Goal: Task Accomplishment & Management: Use online tool/utility

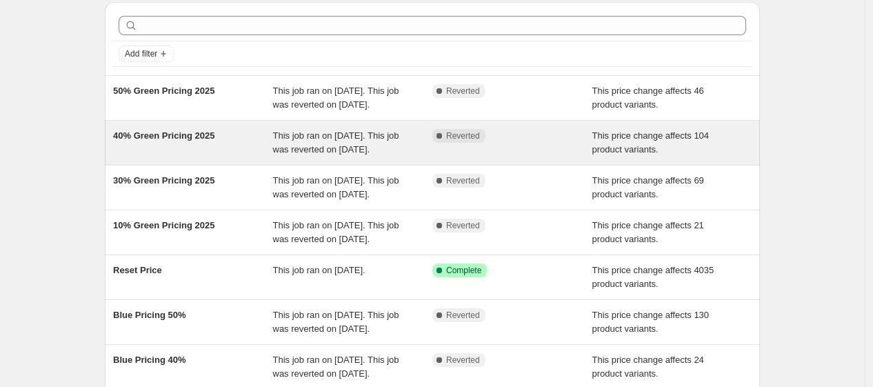
scroll to position [56, 0]
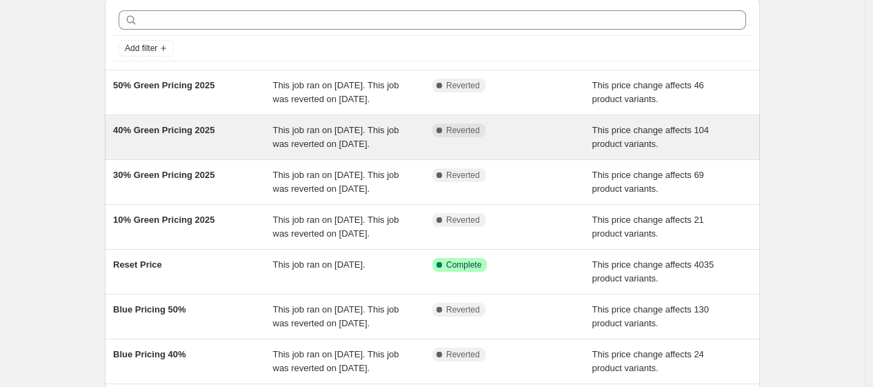
click at [511, 196] on div "Complete Reverted" at bounding box center [512, 182] width 160 height 28
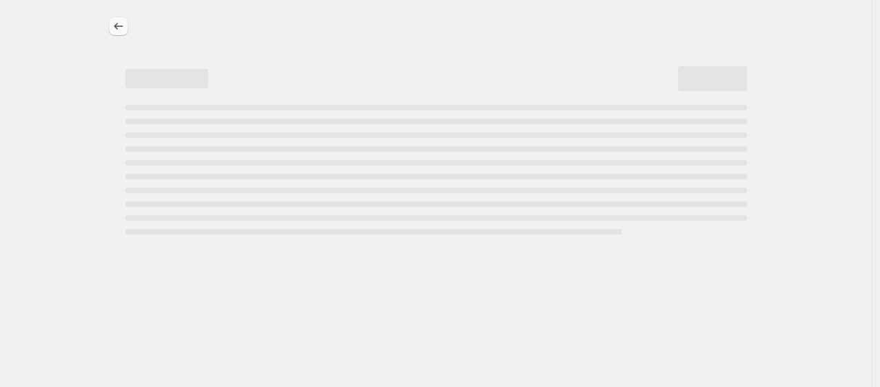
click at [118, 23] on icon "Price change jobs" at bounding box center [119, 26] width 14 height 14
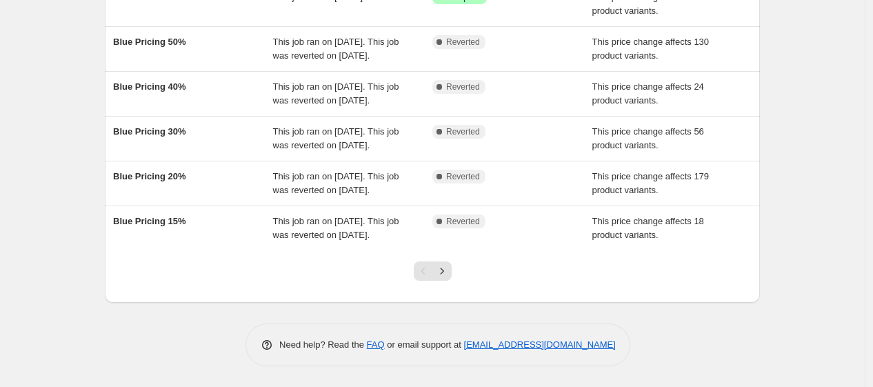
scroll to position [434, 0]
click at [447, 278] on icon "Next" at bounding box center [442, 271] width 14 height 14
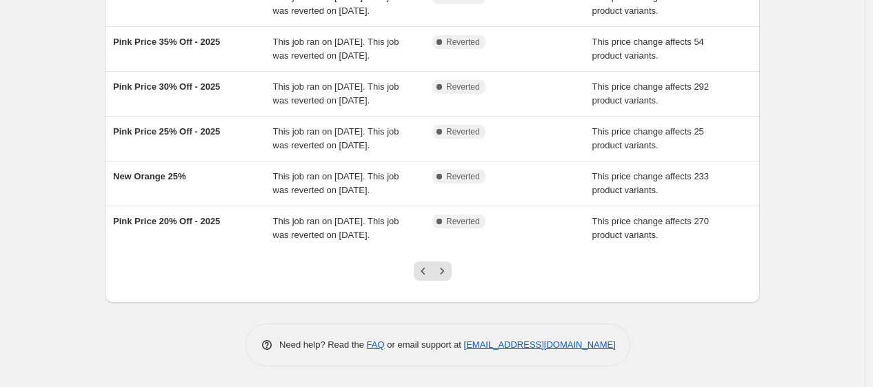
scroll to position [448, 0]
click at [445, 272] on icon "Next" at bounding box center [442, 271] width 14 height 14
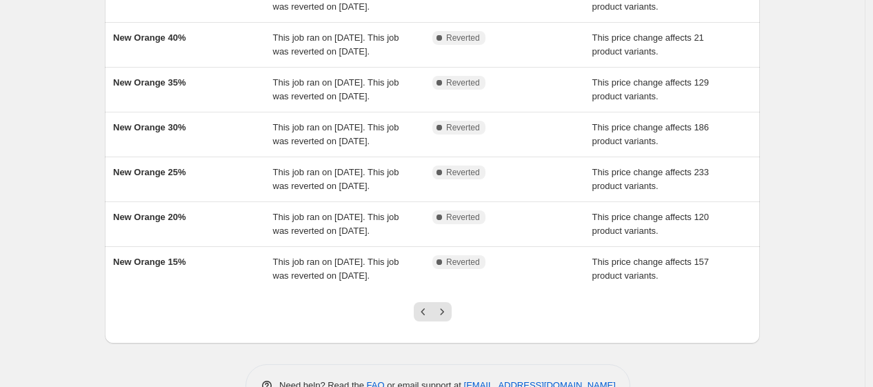
scroll to position [283, 0]
click at [445, 318] on icon "Next" at bounding box center [442, 311] width 14 height 14
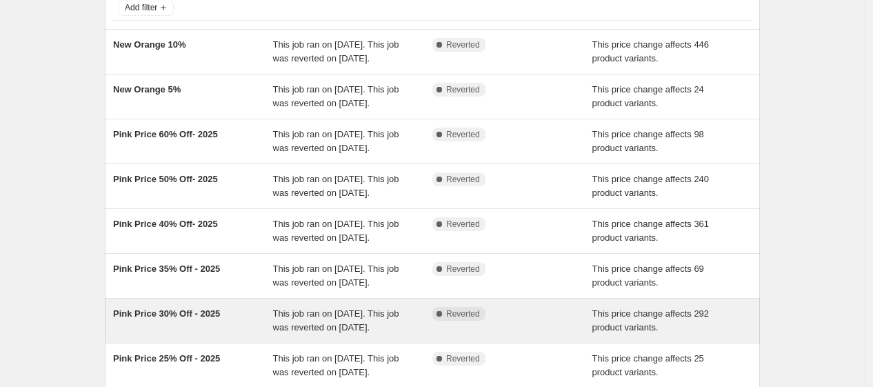
scroll to position [271, 0]
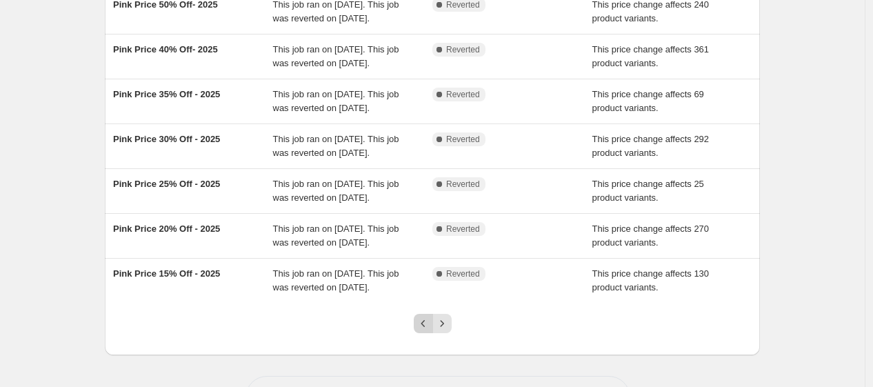
click at [422, 324] on icon "Previous" at bounding box center [423, 323] width 14 height 14
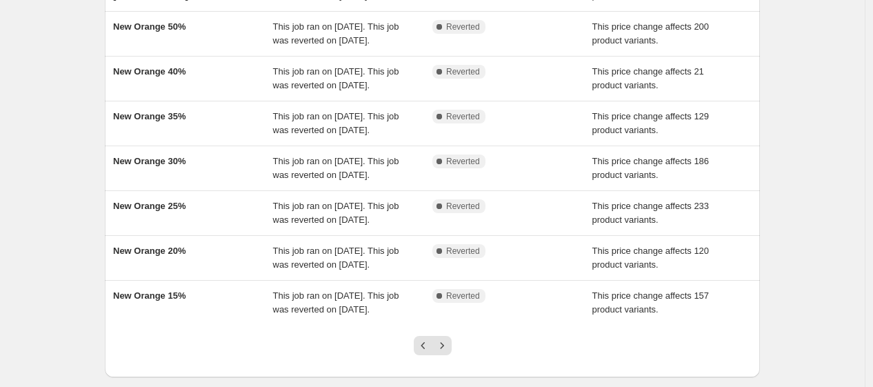
scroll to position [292, 0]
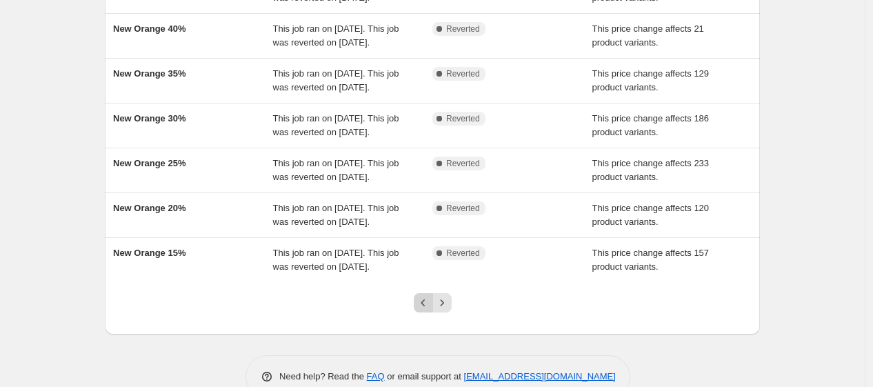
click at [428, 309] on icon "Previous" at bounding box center [423, 303] width 14 height 14
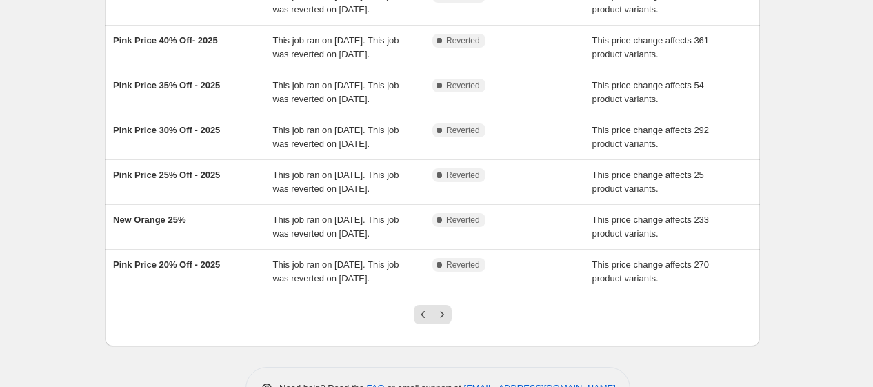
scroll to position [361, 0]
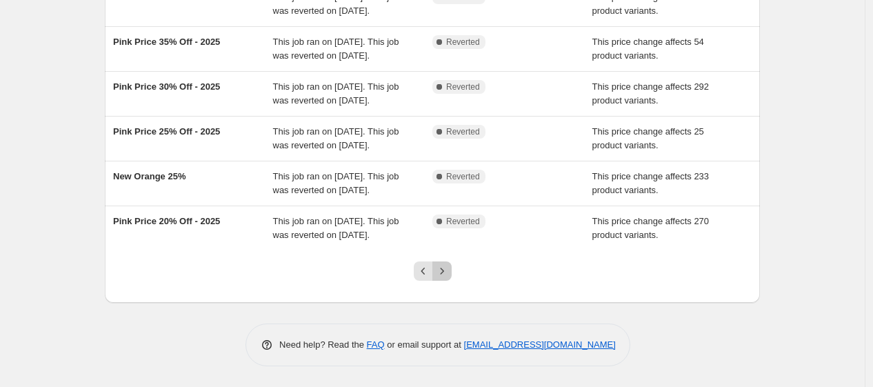
click at [445, 278] on icon "Next" at bounding box center [442, 271] width 14 height 14
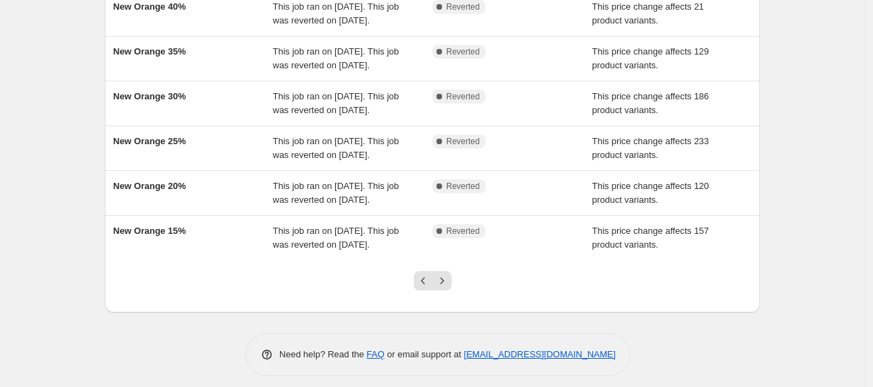
scroll to position [314, 0]
click at [439, 287] on icon "Next" at bounding box center [442, 280] width 14 height 14
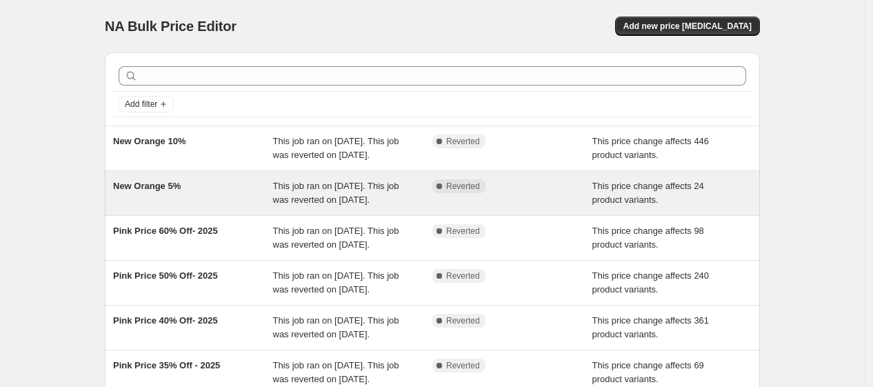
click at [243, 183] on div "New Orange 5%" at bounding box center [193, 193] width 160 height 28
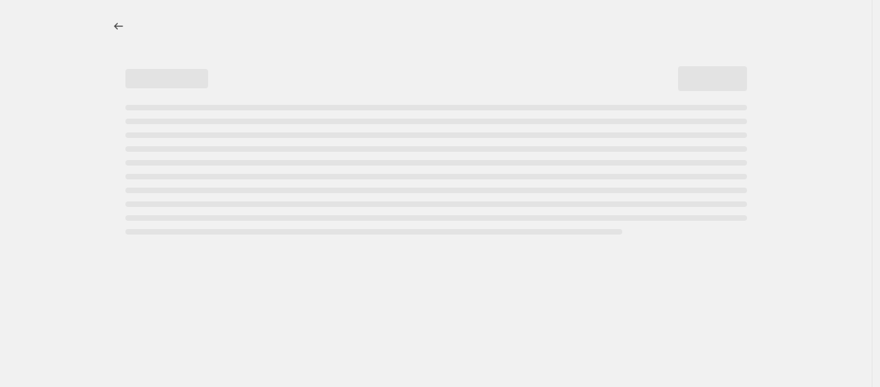
select select "pcap"
select select "no_change"
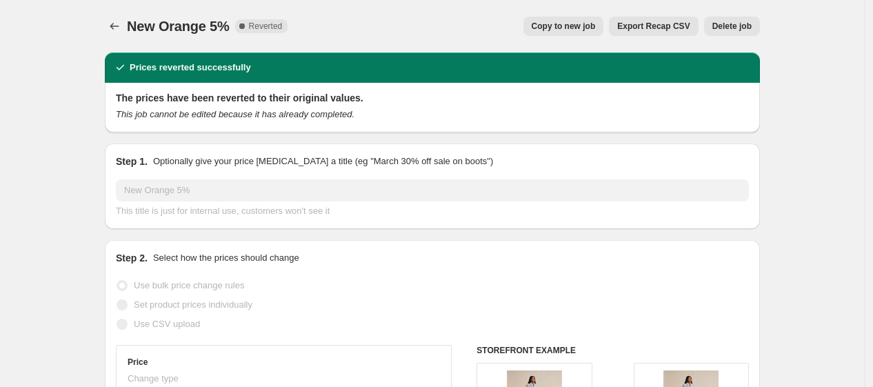
click at [586, 28] on span "Copy to new job" at bounding box center [563, 26] width 64 height 11
select select "pcap"
select select "no_change"
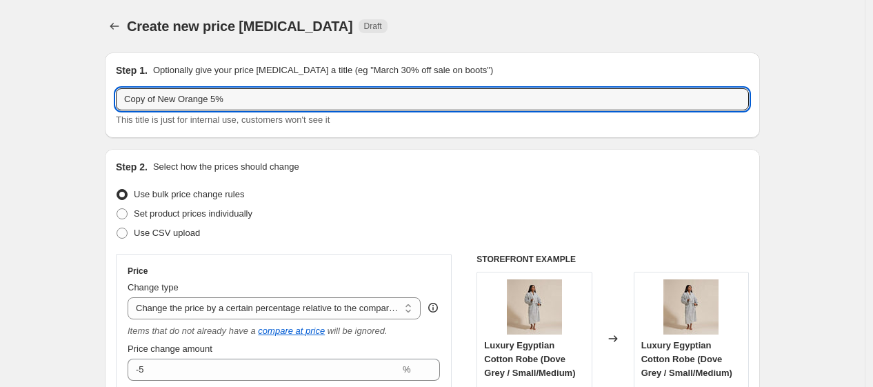
drag, startPoint x: 163, startPoint y: 103, endPoint x: -88, endPoint y: 126, distance: 251.2
click at [0, 126] on html "Home Settings Plans Skip to content Create new price [MEDICAL_DATA]. This page …" at bounding box center [436, 193] width 873 height 387
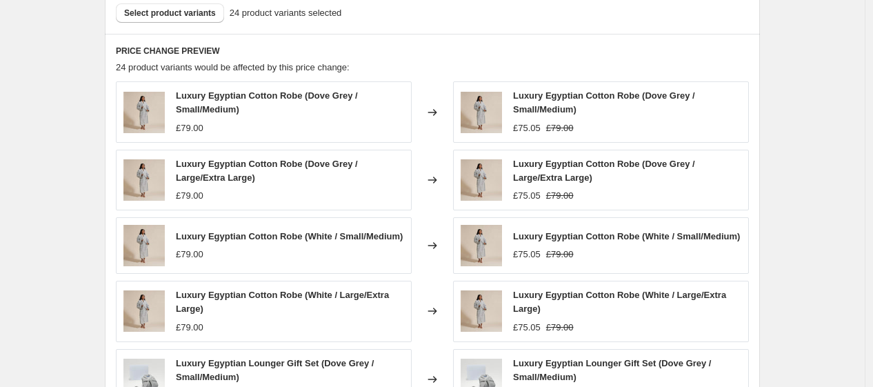
scroll to position [1152, 0]
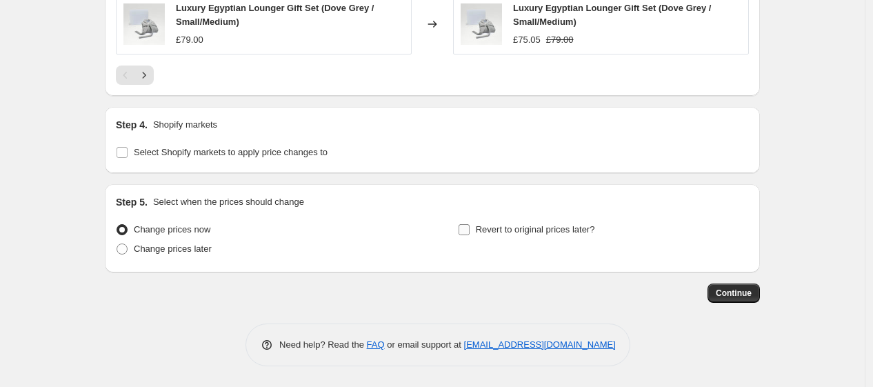
type input "New Orange 5%"
click at [496, 227] on span "Revert to original prices later?" at bounding box center [535, 229] width 119 height 10
click at [469, 227] on input "Revert to original prices later?" at bounding box center [463, 229] width 11 height 11
checkbox input "true"
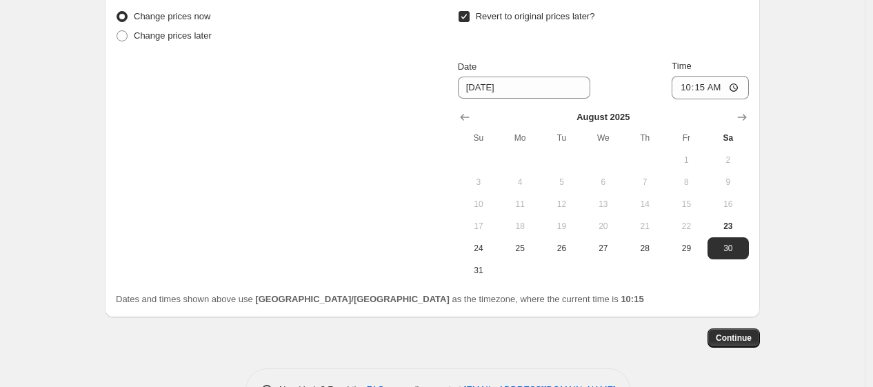
scroll to position [1360, 0]
click at [478, 275] on span "31" at bounding box center [478, 269] width 30 height 11
type input "[DATE]"
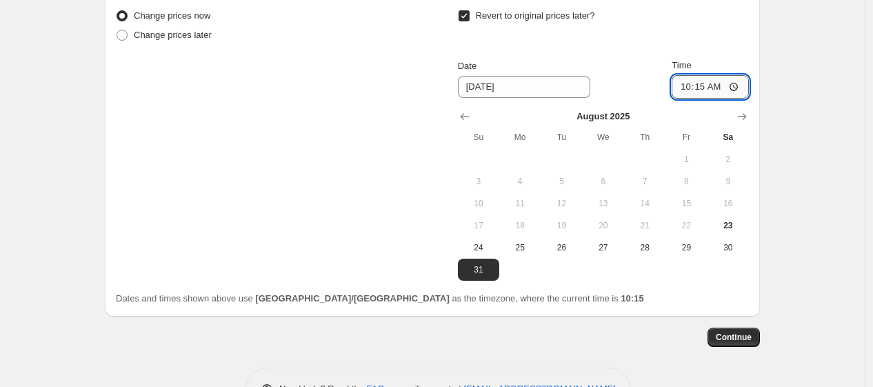
click at [704, 95] on input "10:15" at bounding box center [709, 86] width 77 height 23
type input "06:00"
click at [731, 347] on button "Continue" at bounding box center [733, 336] width 52 height 19
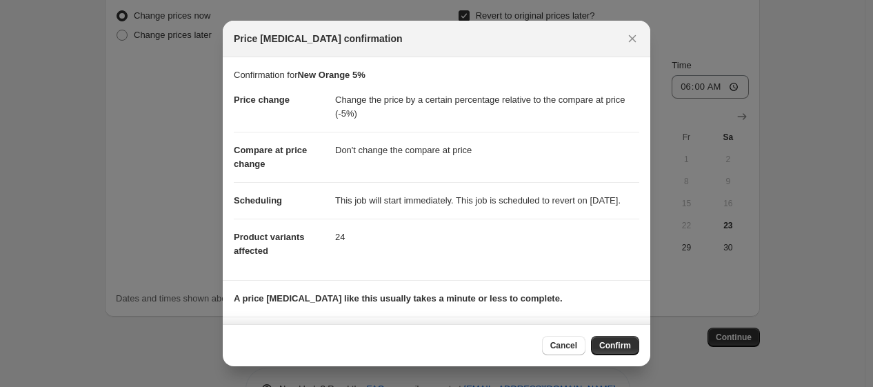
scroll to position [94, 0]
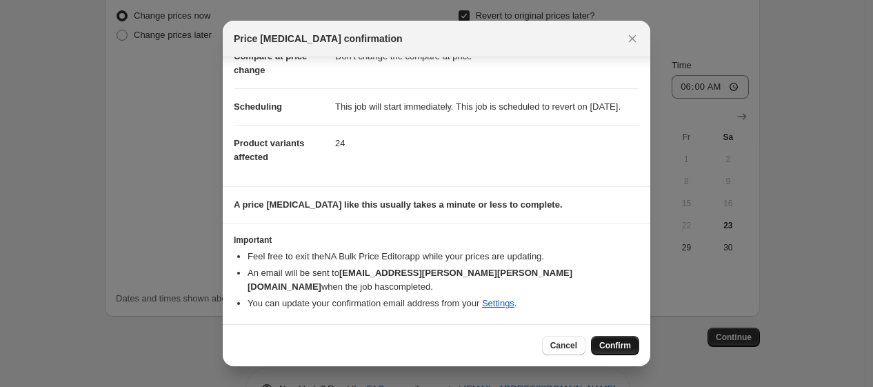
click at [598, 336] on button "Confirm" at bounding box center [615, 345] width 48 height 19
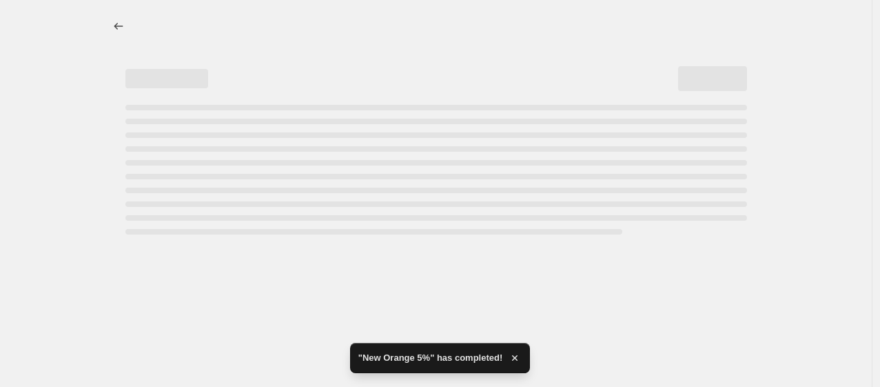
select select "pcap"
select select "no_change"
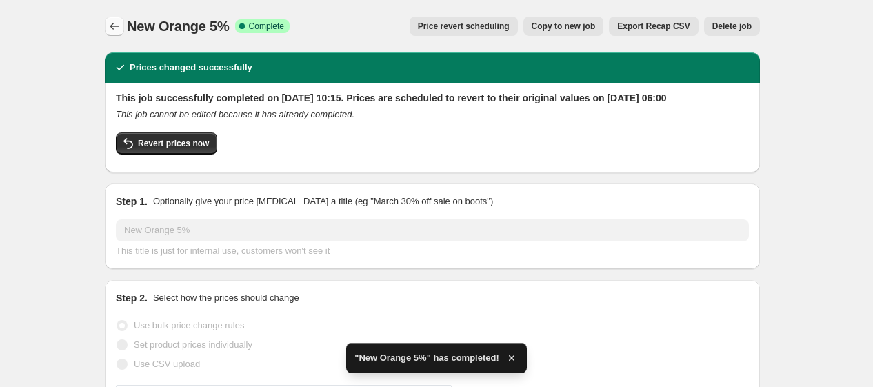
click at [115, 32] on icon "Price change jobs" at bounding box center [115, 26] width 14 height 14
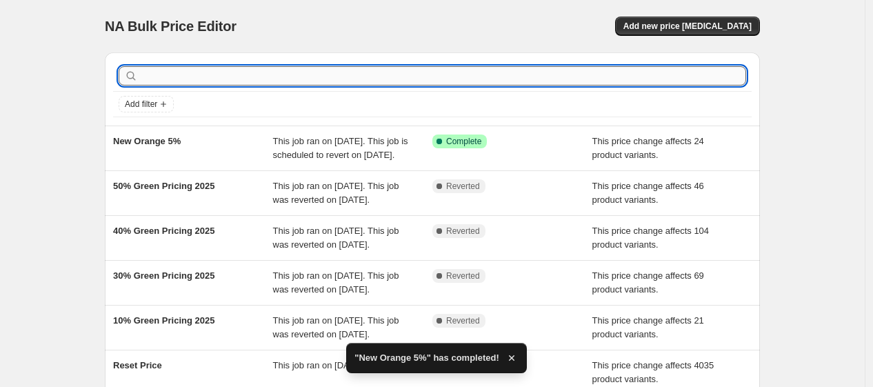
click at [258, 81] on input "text" at bounding box center [443, 75] width 605 height 19
type input "orange"
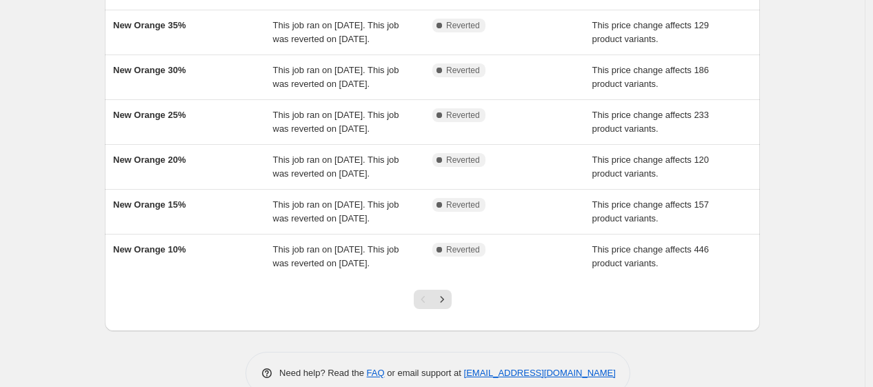
scroll to position [338, 0]
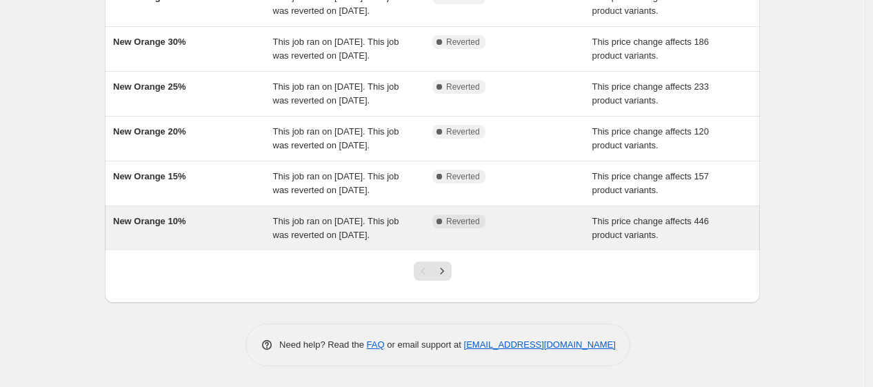
click at [278, 223] on span "This job ran on [DATE]. This job was reverted on [DATE]." at bounding box center [336, 228] width 126 height 24
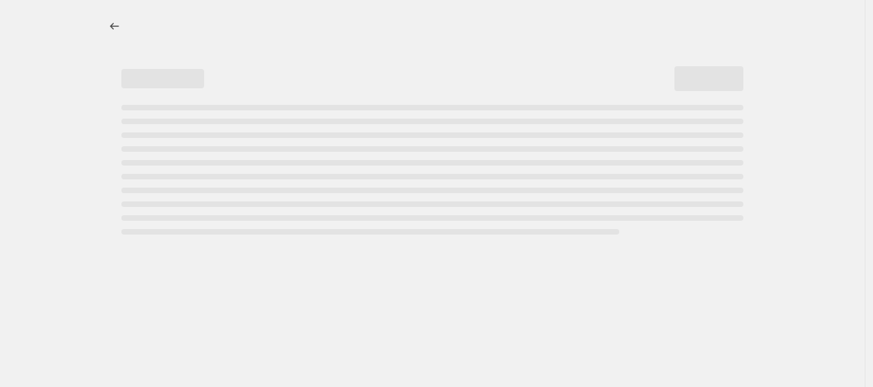
select select "pcap"
select select "no_change"
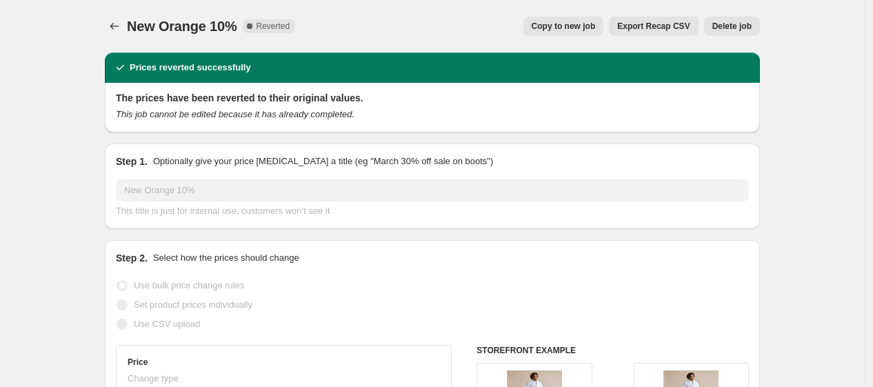
click at [554, 17] on button "Copy to new job" at bounding box center [563, 26] width 81 height 19
select select "pcap"
select select "no_change"
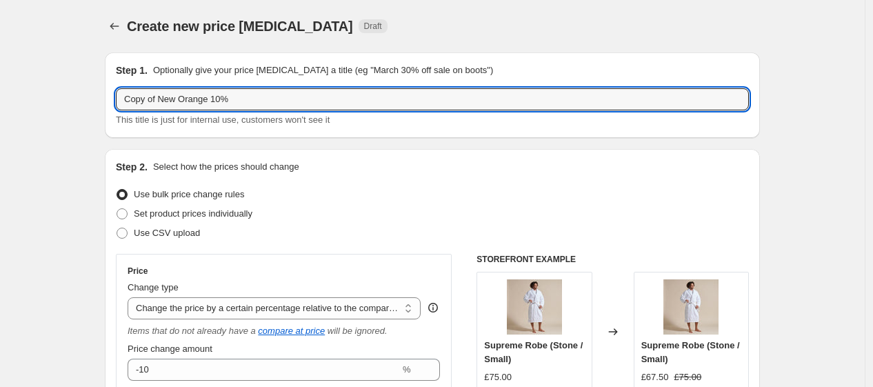
drag, startPoint x: 160, startPoint y: 102, endPoint x: -114, endPoint y: 156, distance: 278.8
click at [0, 156] on html "Home Settings Plans Skip to content Create new price [MEDICAL_DATA]. This page …" at bounding box center [436, 193] width 873 height 387
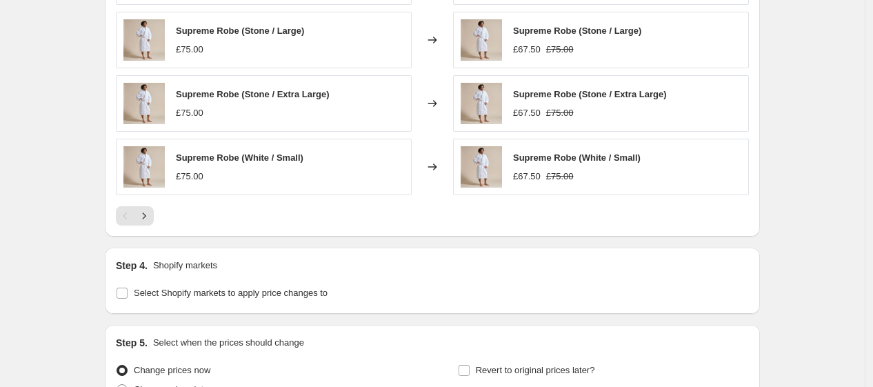
scroll to position [1130, 0]
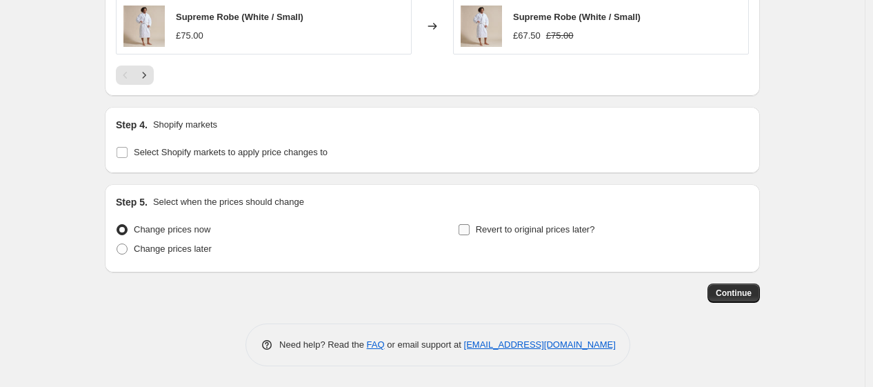
type input "New Orange 10%"
click at [506, 234] on span "Revert to original prices later?" at bounding box center [535, 229] width 119 height 10
click at [469, 234] on input "Revert to original prices later?" at bounding box center [463, 229] width 11 height 11
checkbox input "true"
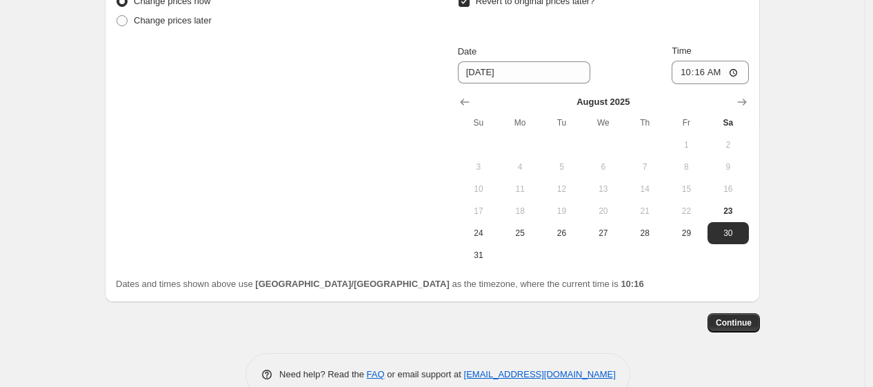
scroll to position [1388, 0]
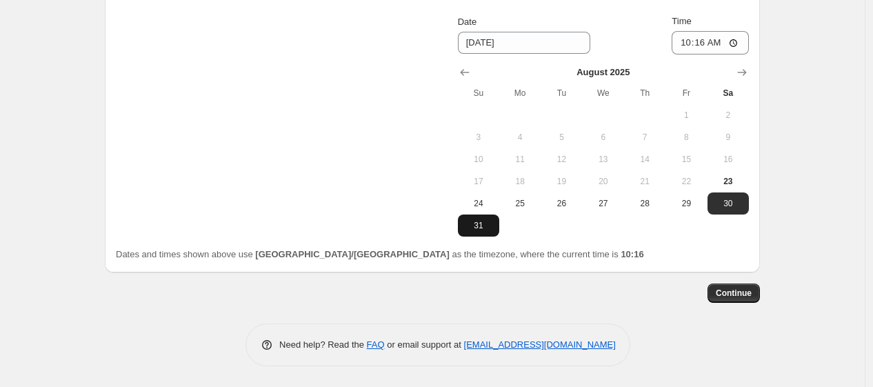
click at [483, 227] on span "31" at bounding box center [478, 225] width 30 height 11
type input "[DATE]"
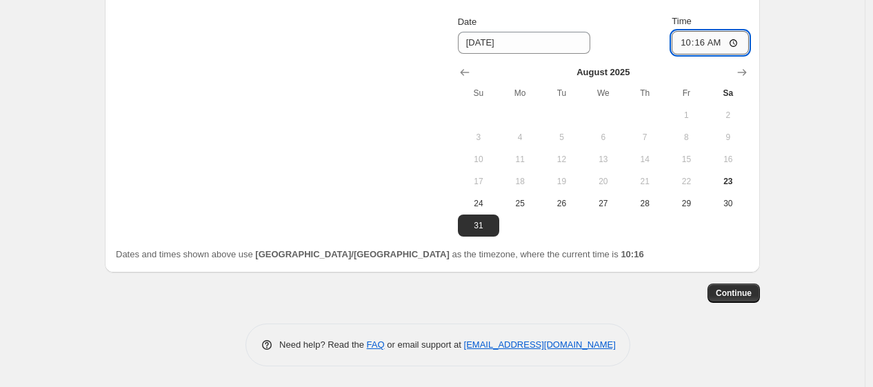
click at [700, 45] on input "10:16" at bounding box center [709, 42] width 77 height 23
type input "06:00"
click at [666, 300] on div "Continue" at bounding box center [432, 292] width 655 height 19
click at [727, 294] on span "Continue" at bounding box center [733, 292] width 36 height 11
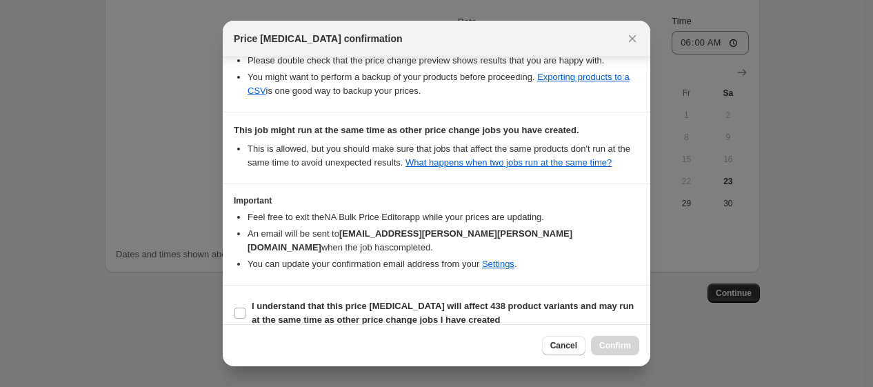
scroll to position [298, 0]
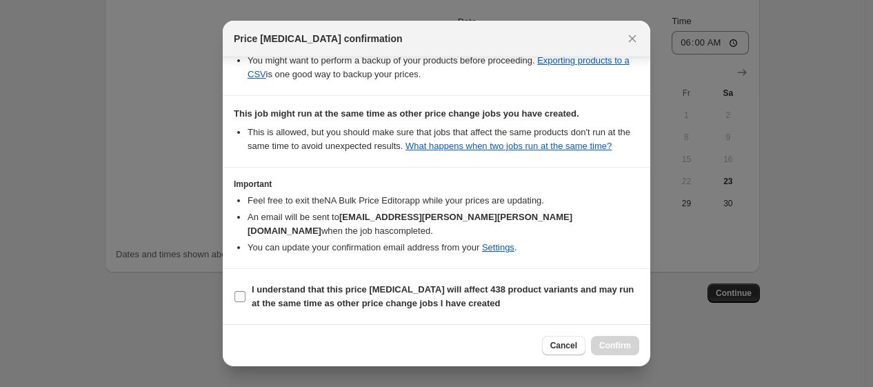
click at [474, 303] on span "I understand that this price [MEDICAL_DATA] will affect 438 product variants an…" at bounding box center [445, 297] width 387 height 28
click at [245, 302] on input "I understand that this price [MEDICAL_DATA] will affect 438 product variants an…" at bounding box center [239, 296] width 11 height 11
checkbox input "true"
click at [615, 344] on span "Confirm" at bounding box center [615, 345] width 32 height 11
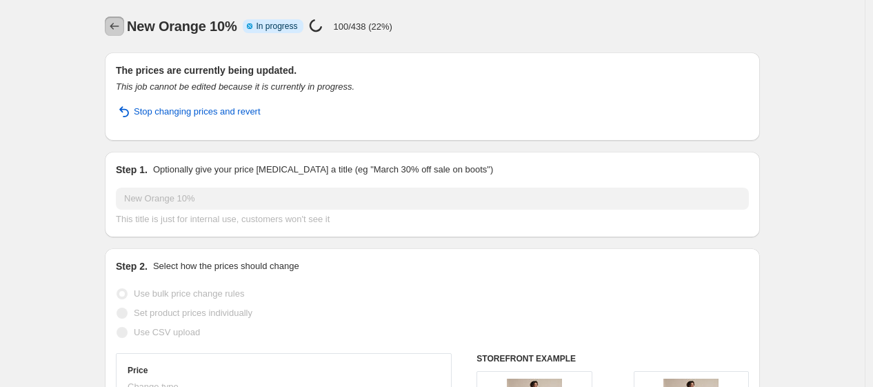
click at [110, 27] on button "Price change jobs" at bounding box center [114, 26] width 19 height 19
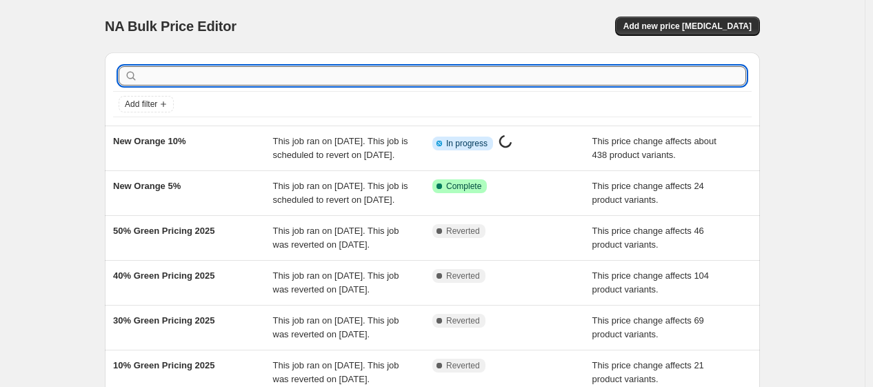
click at [232, 72] on input "text" at bounding box center [443, 75] width 605 height 19
type input "orange"
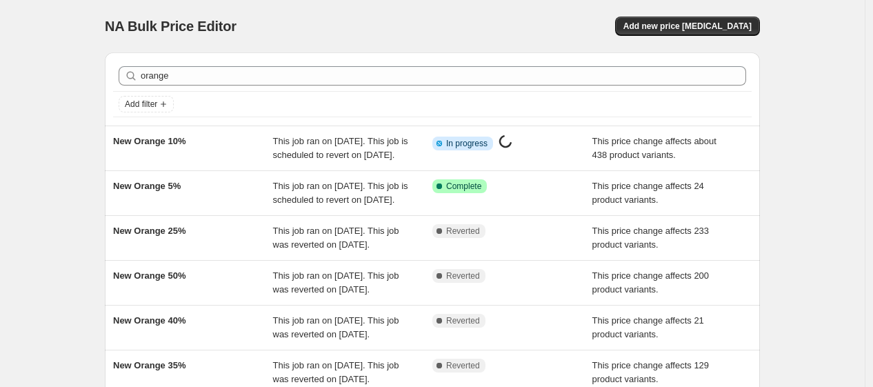
scroll to position [351, 0]
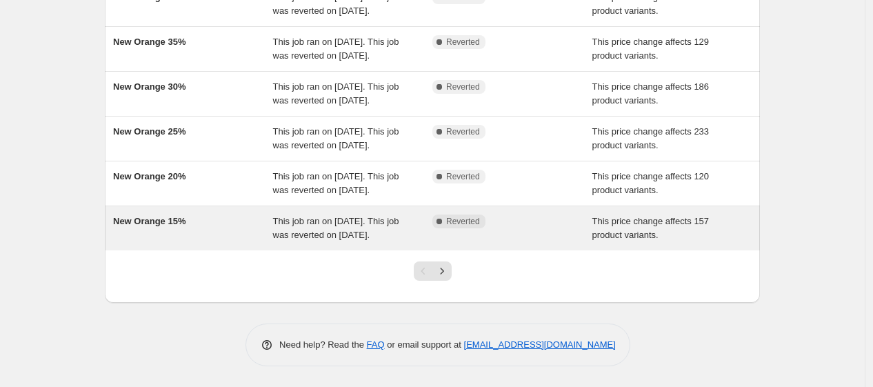
click at [267, 223] on div "New Orange 15%" at bounding box center [193, 228] width 160 height 28
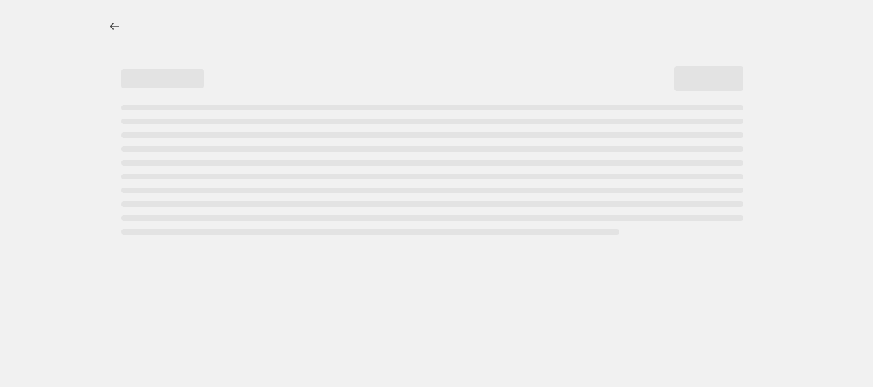
select select "pcap"
select select "no_change"
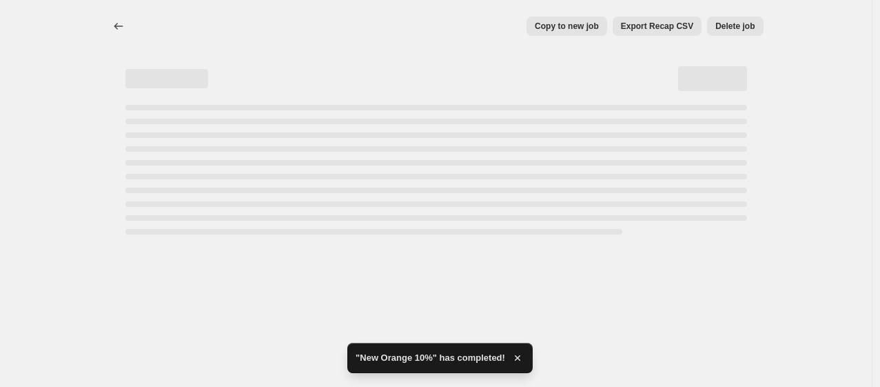
select select "pcap"
select select "no_change"
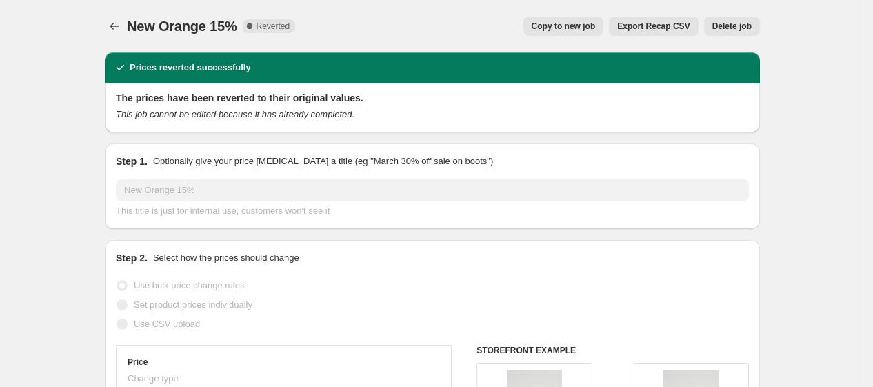
scroll to position [1, 0]
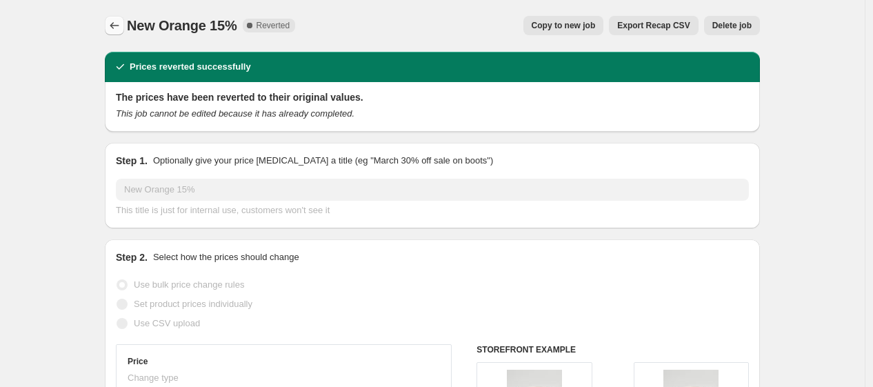
click at [121, 23] on icon "Price change jobs" at bounding box center [115, 26] width 14 height 14
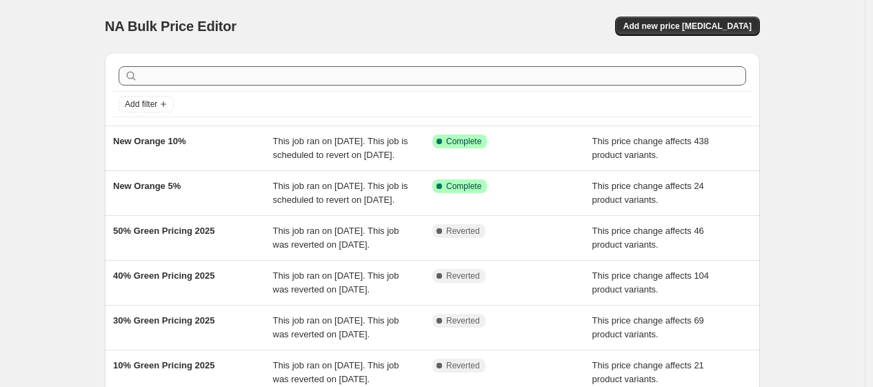
scroll to position [1, 0]
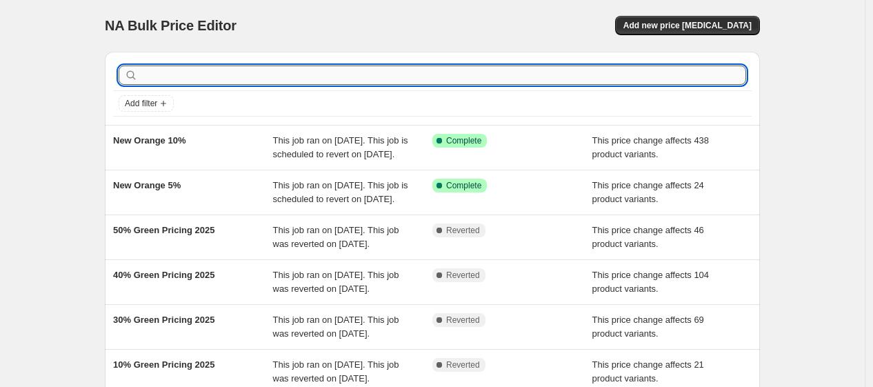
click at [166, 72] on input "text" at bounding box center [443, 74] width 605 height 19
type input "orange"
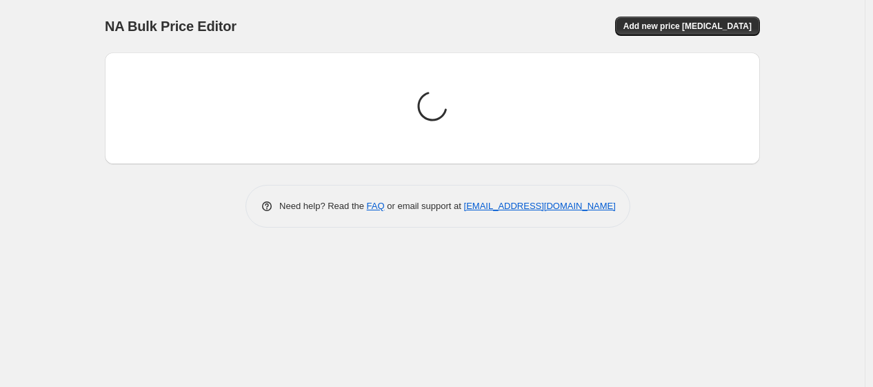
scroll to position [0, 0]
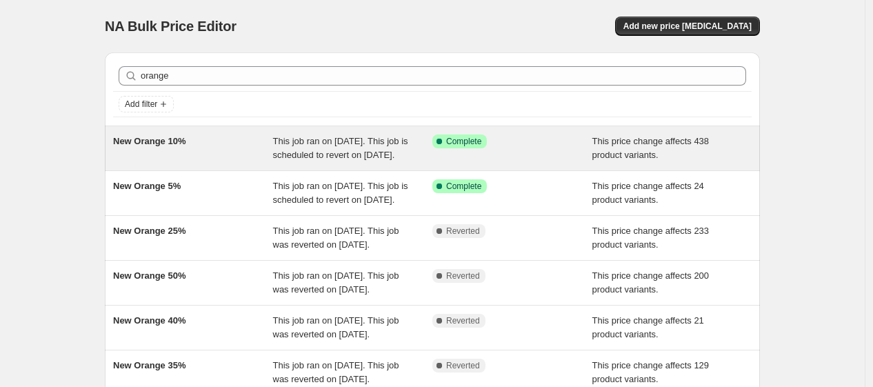
click at [203, 149] on div "New Orange 10%" at bounding box center [193, 148] width 160 height 28
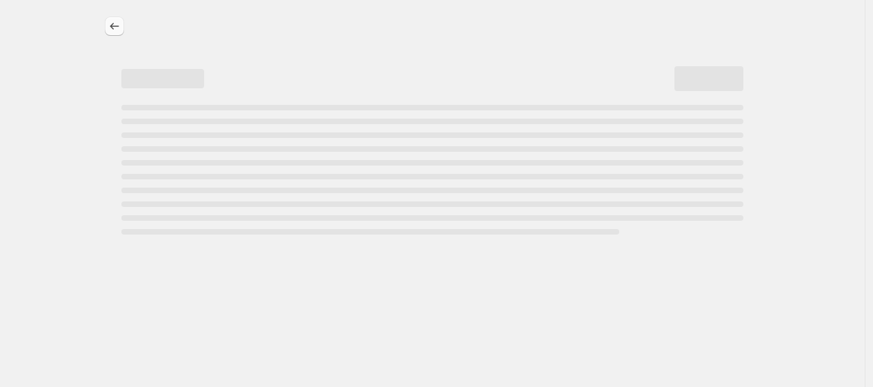
select select "pcap"
select select "no_change"
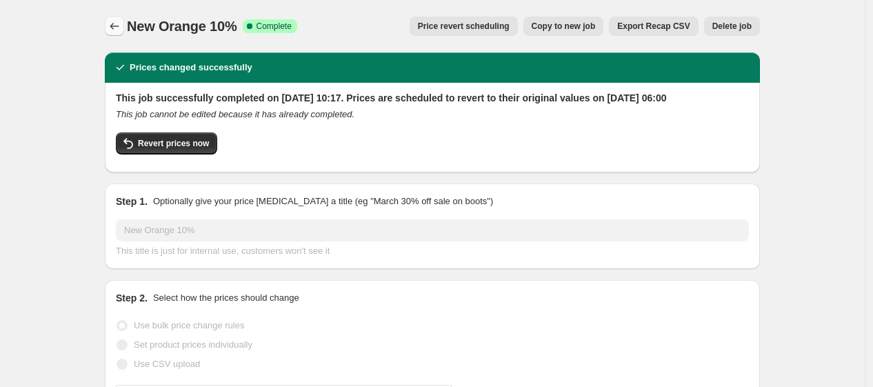
click at [121, 21] on icon "Price change jobs" at bounding box center [115, 26] width 14 height 14
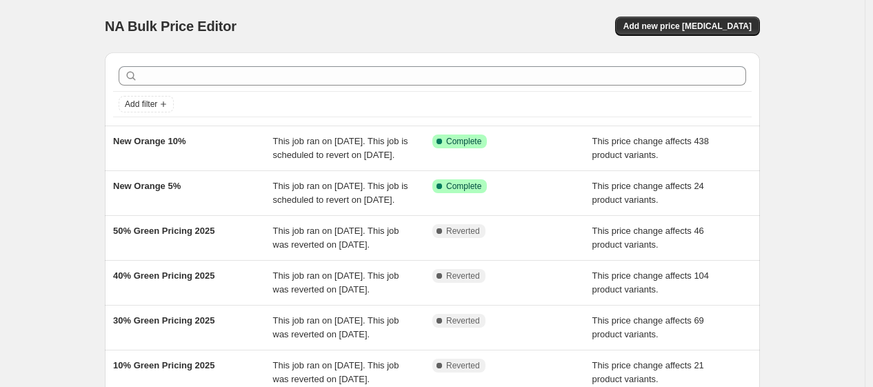
scroll to position [12, 0]
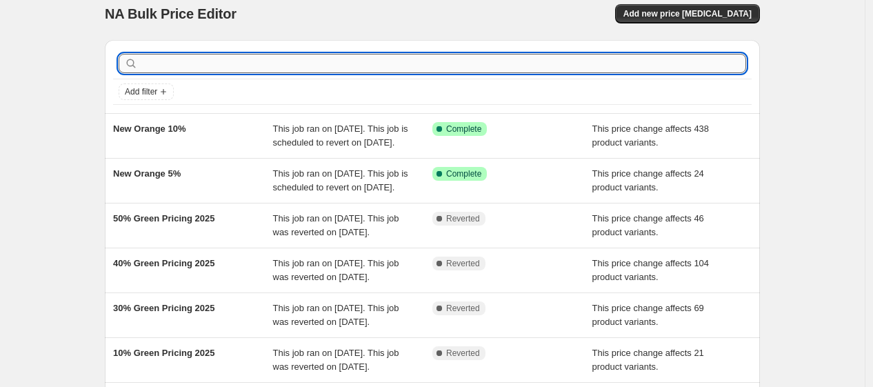
click at [194, 59] on input "text" at bounding box center [443, 63] width 605 height 19
type input "orange"
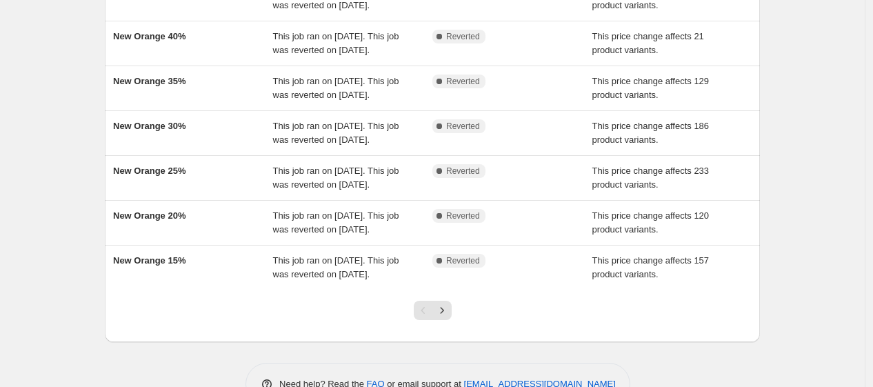
scroll to position [351, 0]
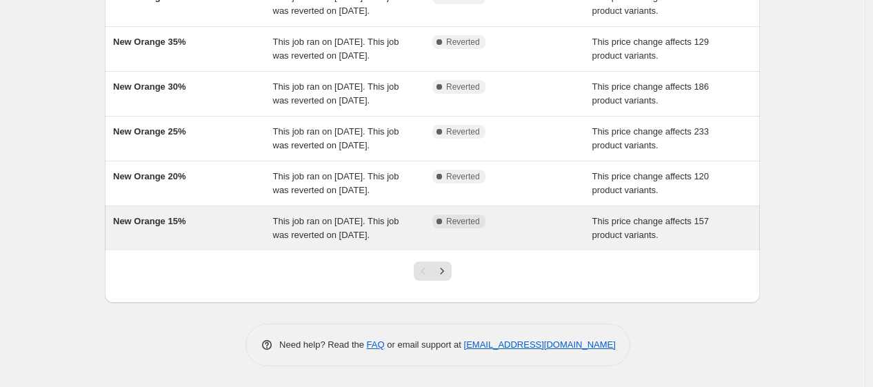
click at [216, 241] on div "New Orange 15%" at bounding box center [193, 228] width 160 height 28
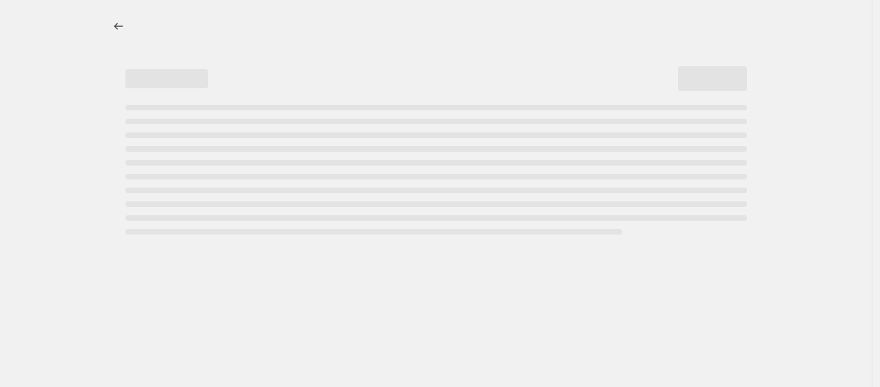
select select "pcap"
select select "no_change"
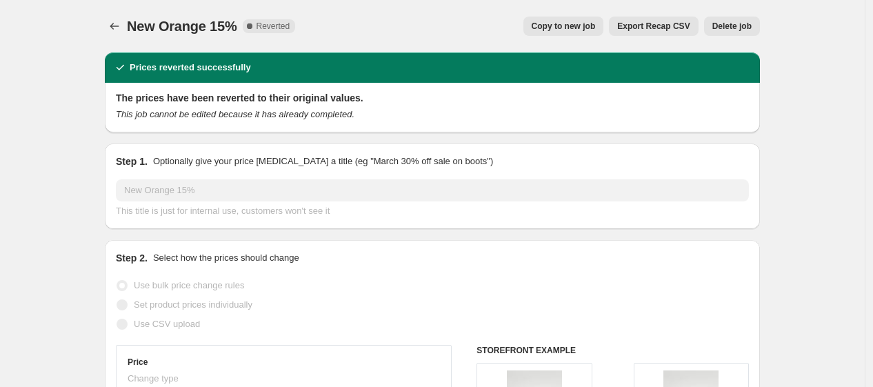
click at [580, 30] on span "Copy to new job" at bounding box center [563, 26] width 64 height 11
select select "pcap"
select select "no_change"
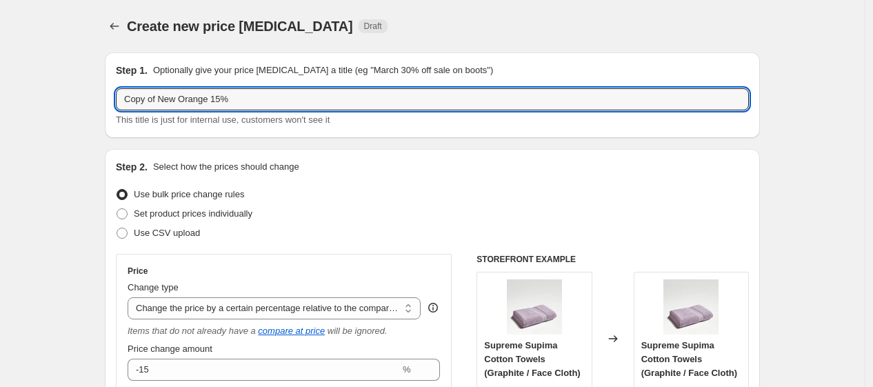
drag, startPoint x: 162, startPoint y: 100, endPoint x: -66, endPoint y: 122, distance: 229.2
click at [0, 122] on html "Home Settings Plans Skip to content Create new price [MEDICAL_DATA]. This page …" at bounding box center [436, 193] width 873 height 387
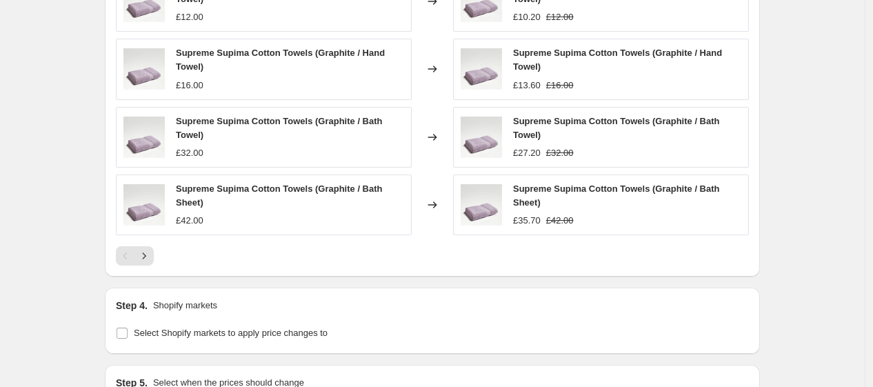
scroll to position [1152, 0]
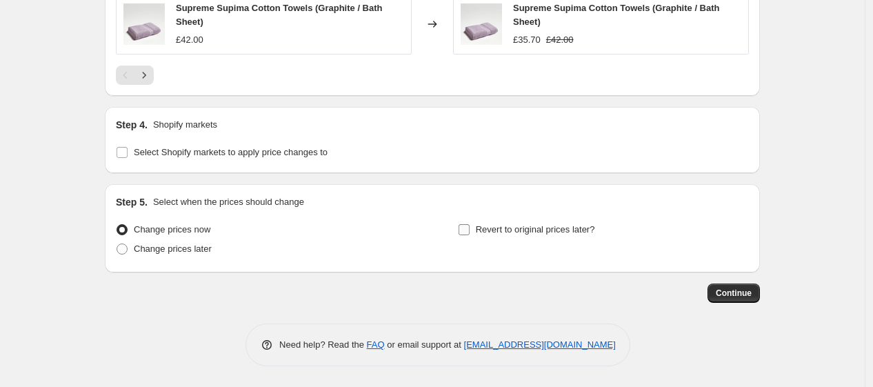
type input "New Orange 15%"
click at [527, 231] on span "Revert to original prices later?" at bounding box center [535, 229] width 119 height 10
click at [469, 231] on input "Revert to original prices later?" at bounding box center [463, 229] width 11 height 11
checkbox input "true"
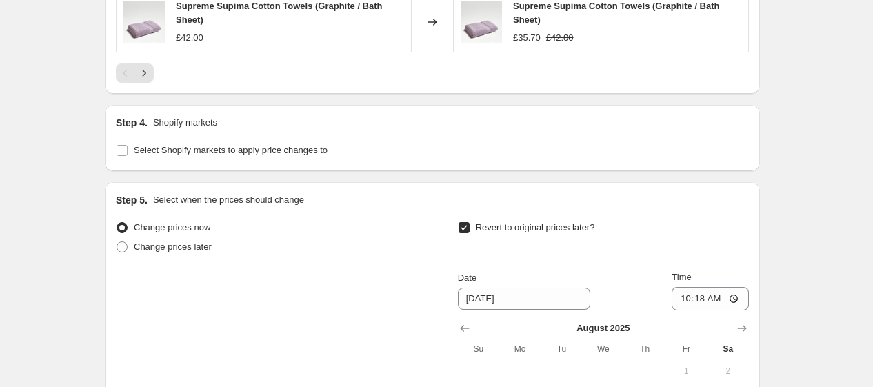
scroll to position [1409, 0]
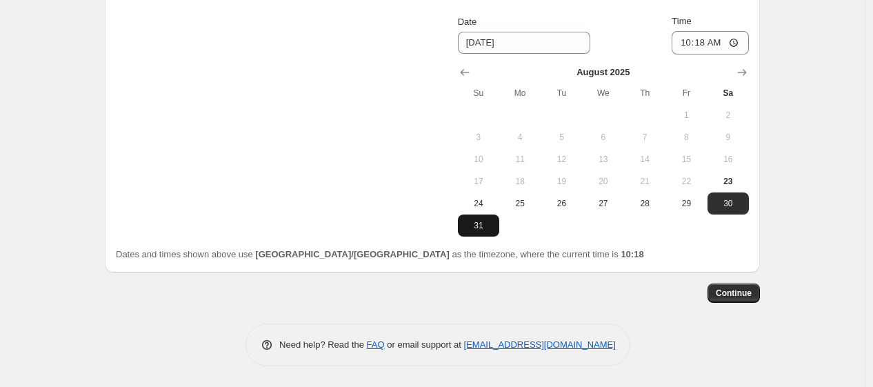
click at [488, 228] on span "31" at bounding box center [478, 225] width 30 height 11
type input "[DATE]"
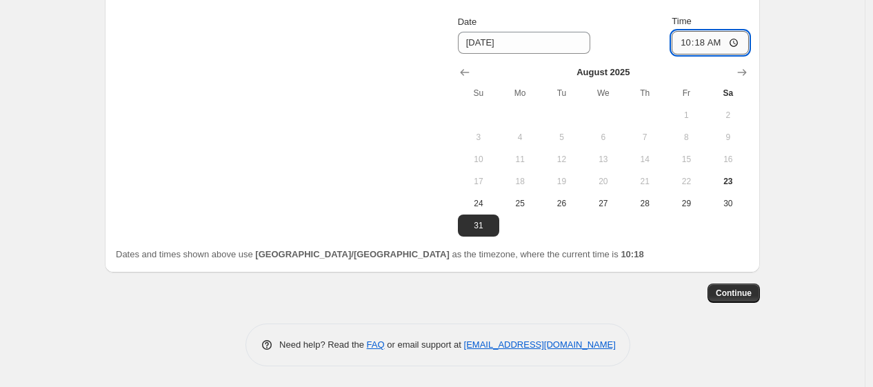
click at [704, 45] on input "10:18" at bounding box center [709, 42] width 77 height 23
type input "06:00"
click at [740, 292] on span "Continue" at bounding box center [733, 292] width 36 height 11
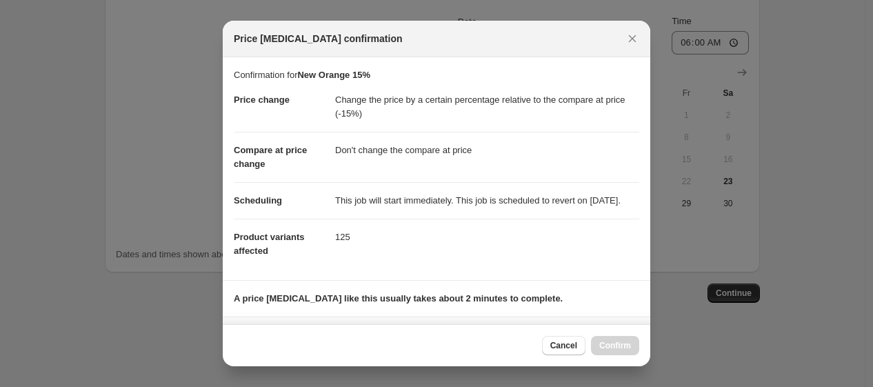
scroll to position [221, 0]
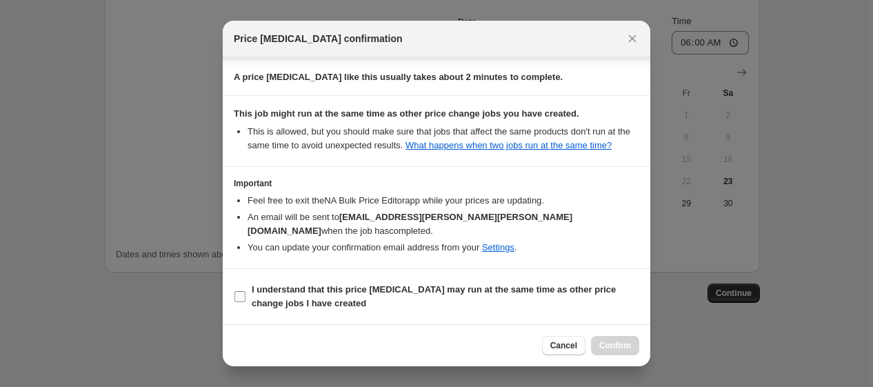
click at [531, 298] on span "I understand that this price [MEDICAL_DATA] may run at the same time as other p…" at bounding box center [445, 297] width 387 height 28
click at [245, 298] on input "I understand that this price [MEDICAL_DATA] may run at the same time as other p…" at bounding box center [239, 296] width 11 height 11
checkbox input "true"
click at [605, 345] on span "Confirm" at bounding box center [615, 345] width 32 height 11
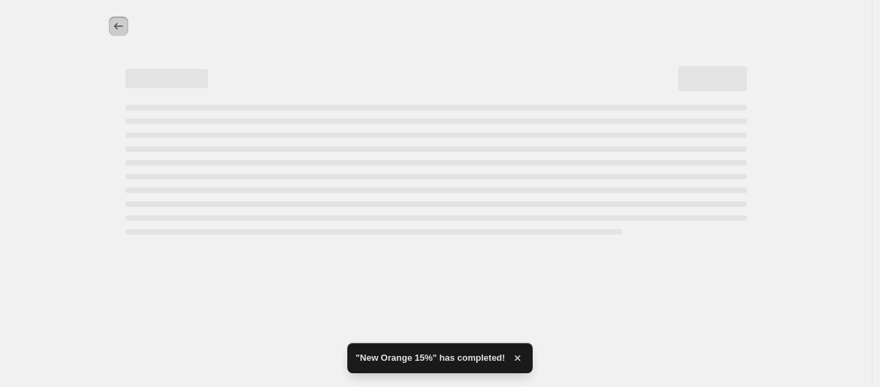
select select "pcap"
select select "no_change"
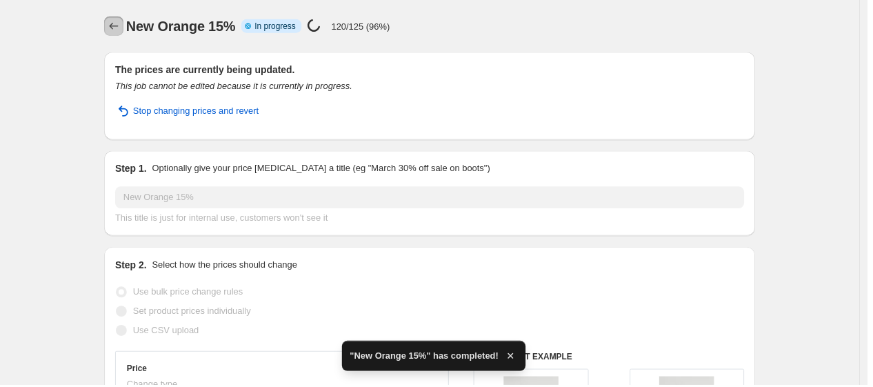
click at [118, 21] on icon "Price change jobs" at bounding box center [115, 26] width 14 height 14
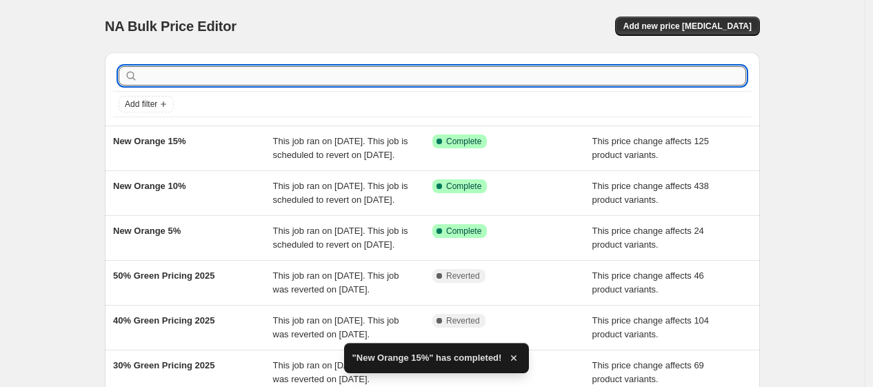
click at [247, 78] on input "text" at bounding box center [443, 75] width 605 height 19
type input "orange"
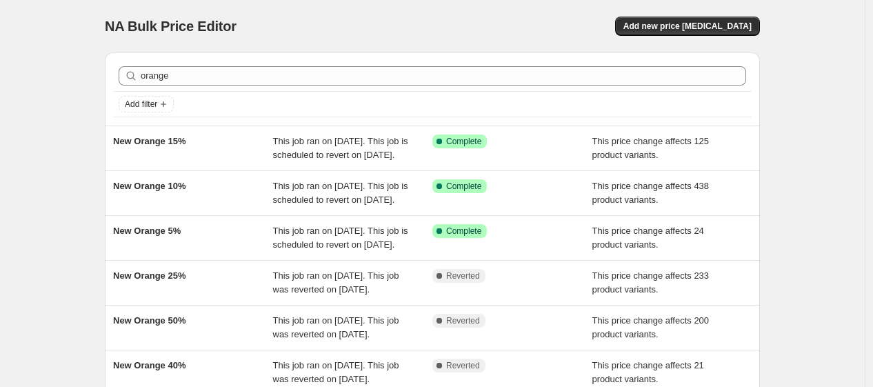
drag, startPoint x: 244, startPoint y: 158, endPoint x: 196, endPoint y: 51, distance: 117.2
click at [196, 51] on div "NA Bulk Price Editor. This page is ready NA Bulk Price Editor Add new price [ME…" at bounding box center [432, 26] width 655 height 52
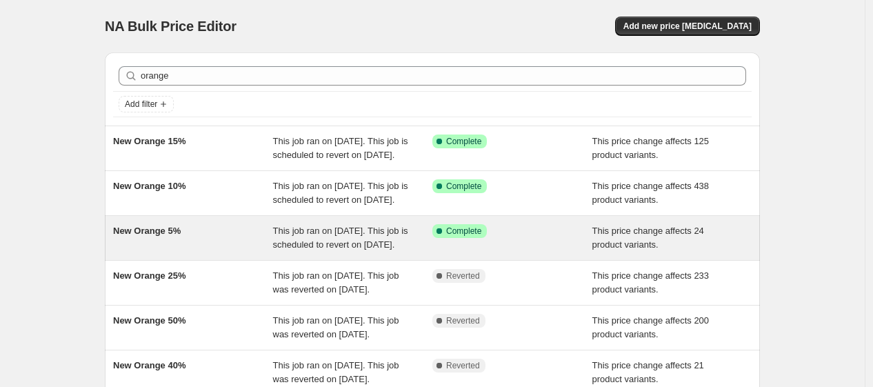
scroll to position [365, 0]
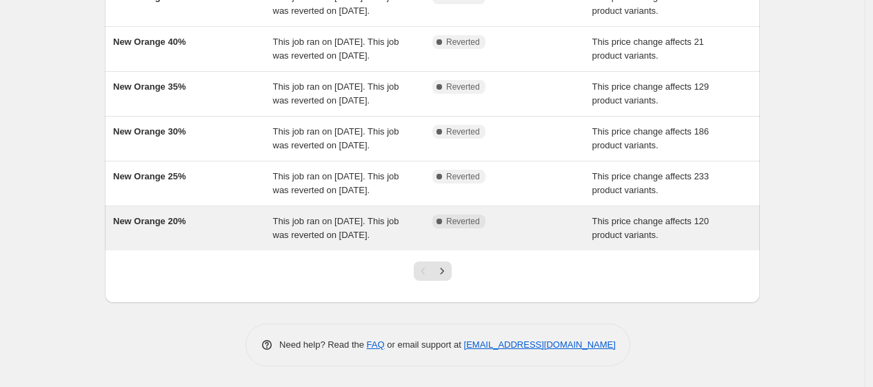
click at [217, 236] on div "New Orange 20%" at bounding box center [193, 228] width 160 height 28
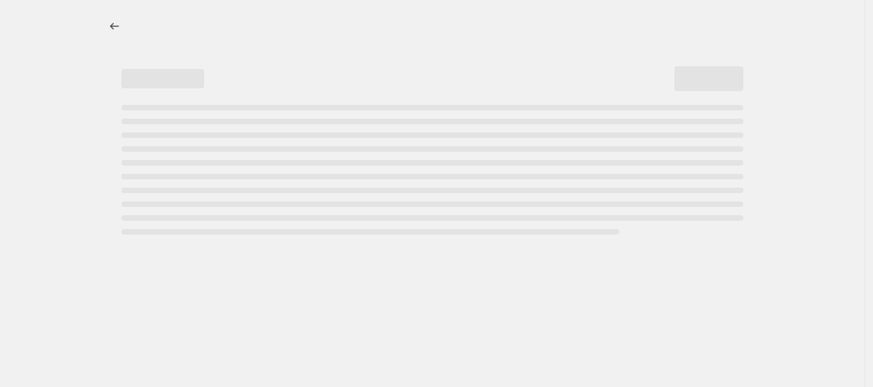
select select "pcap"
select select "no_change"
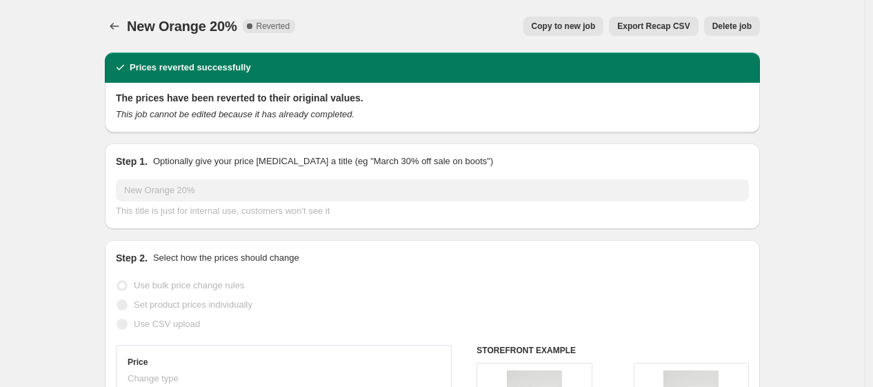
click at [562, 33] on button "Copy to new job" at bounding box center [563, 26] width 81 height 19
select select "pcap"
select select "no_change"
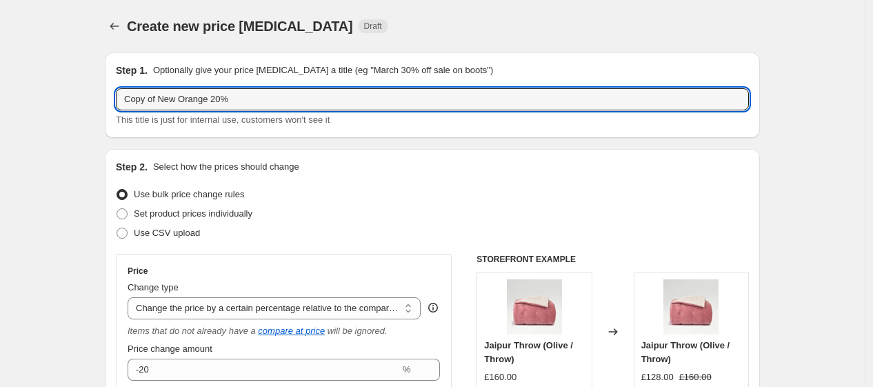
drag, startPoint x: 161, startPoint y: 105, endPoint x: 76, endPoint y: 102, distance: 84.8
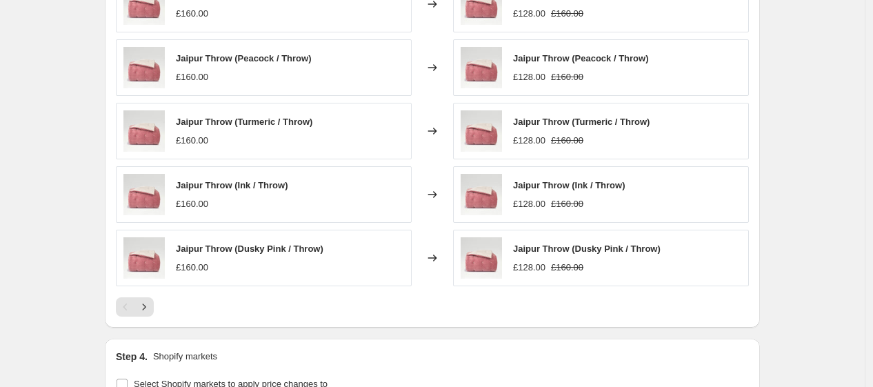
scroll to position [1130, 0]
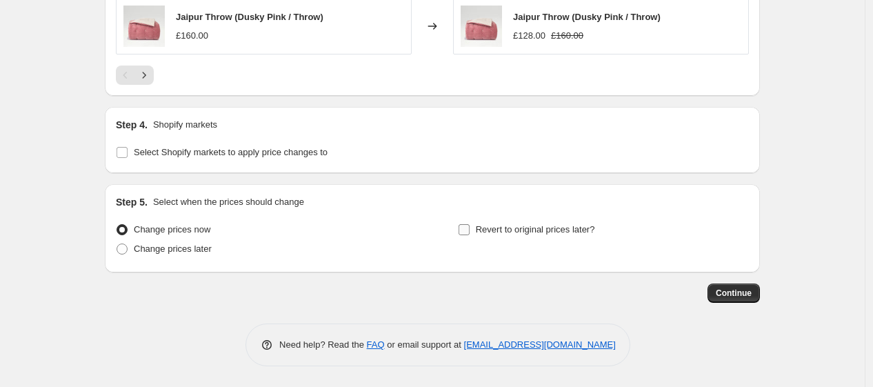
type input "New Orange 20%"
click at [469, 228] on input "Revert to original prices later?" at bounding box center [463, 229] width 11 height 11
checkbox input "true"
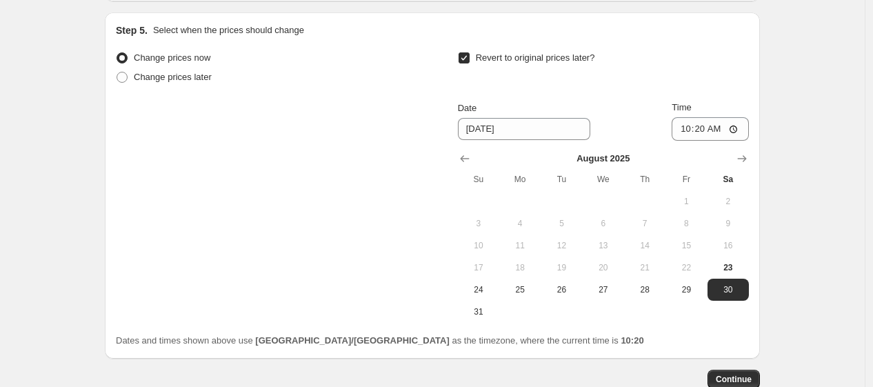
scroll to position [1303, 0]
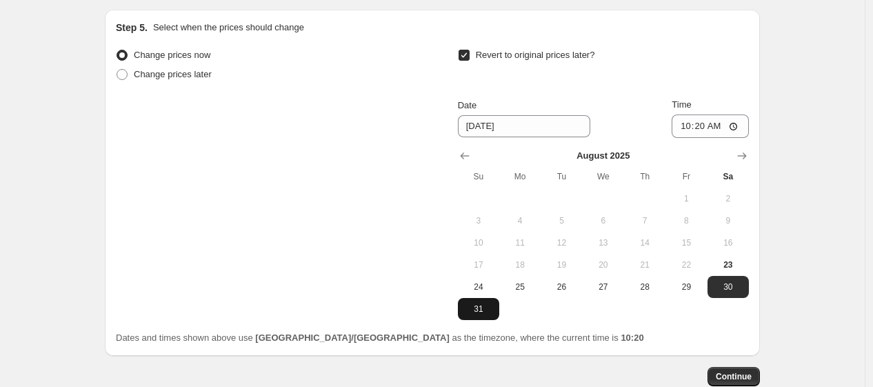
click at [482, 303] on button "31" at bounding box center [478, 309] width 41 height 22
type input "[DATE]"
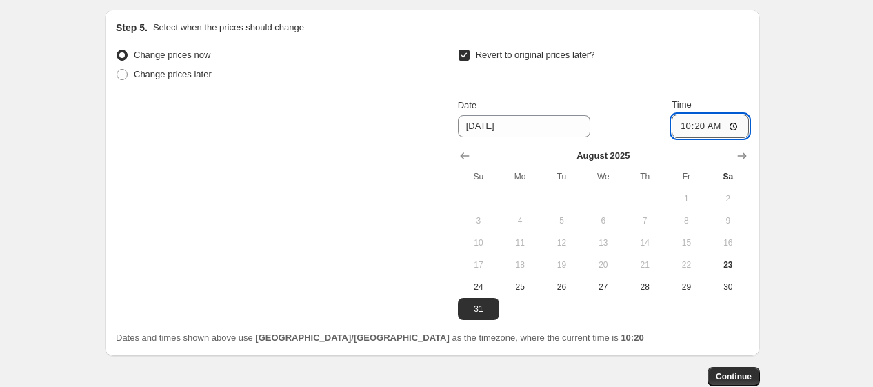
click at [706, 128] on input "10:20" at bounding box center [709, 125] width 77 height 23
type input "06:00"
click at [751, 372] on span "Continue" at bounding box center [733, 376] width 36 height 11
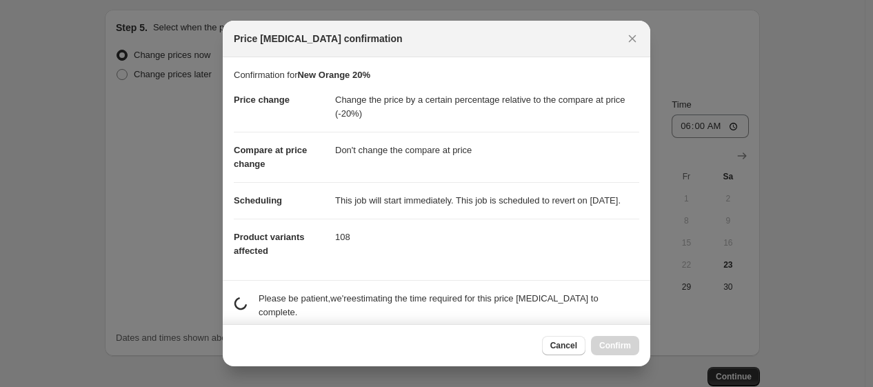
scroll to position [221, 0]
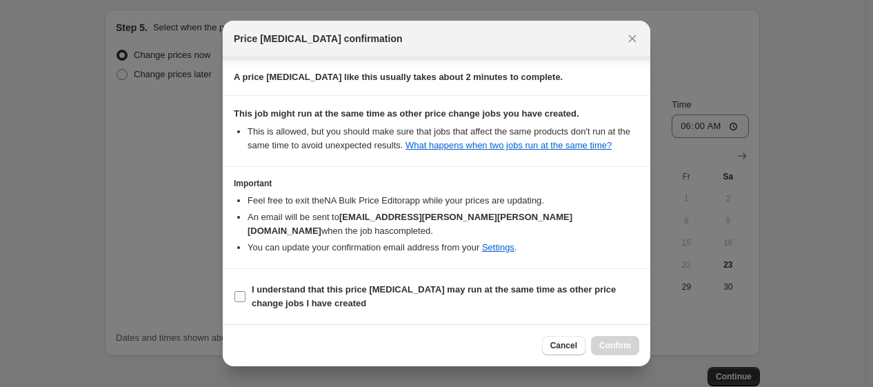
click at [416, 293] on b "I understand that this price [MEDICAL_DATA] may run at the same time as other p…" at bounding box center [434, 296] width 364 height 24
click at [245, 293] on input "I understand that this price [MEDICAL_DATA] may run at the same time as other p…" at bounding box center [239, 296] width 11 height 11
checkbox input "true"
click at [598, 340] on button "Confirm" at bounding box center [615, 345] width 48 height 19
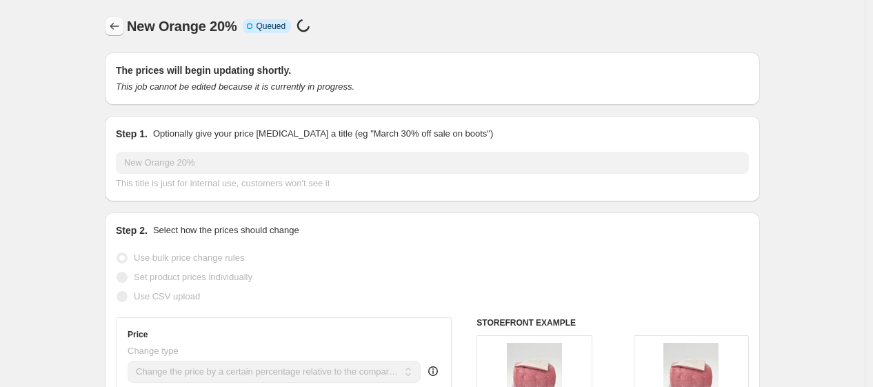
click at [109, 23] on button "Price change jobs" at bounding box center [114, 26] width 19 height 19
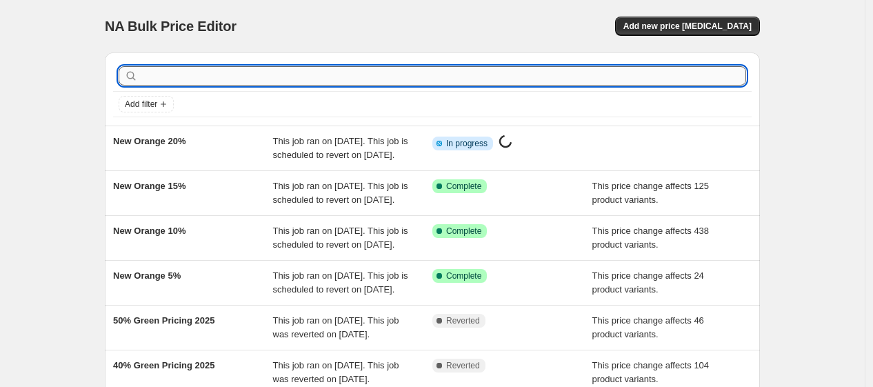
click at [224, 69] on input "text" at bounding box center [443, 75] width 605 height 19
type input "orange"
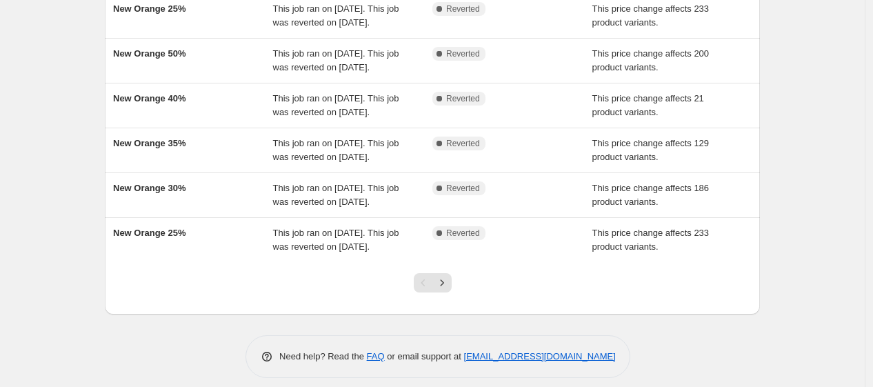
scroll to position [379, 0]
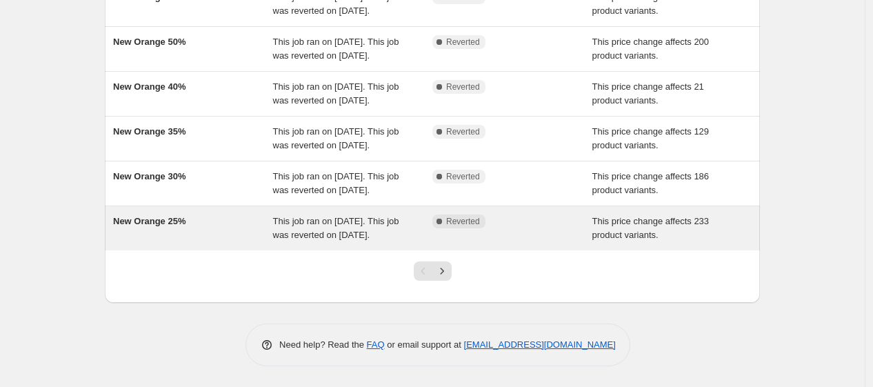
click at [228, 224] on div "New Orange 25%" at bounding box center [193, 228] width 160 height 28
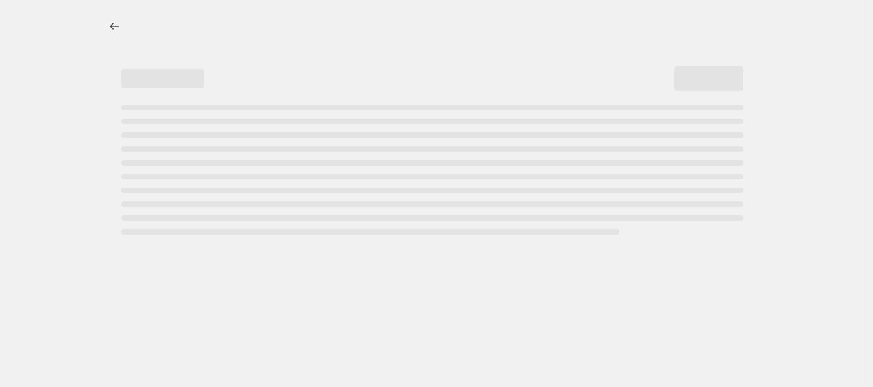
select select "pcap"
select select "no_change"
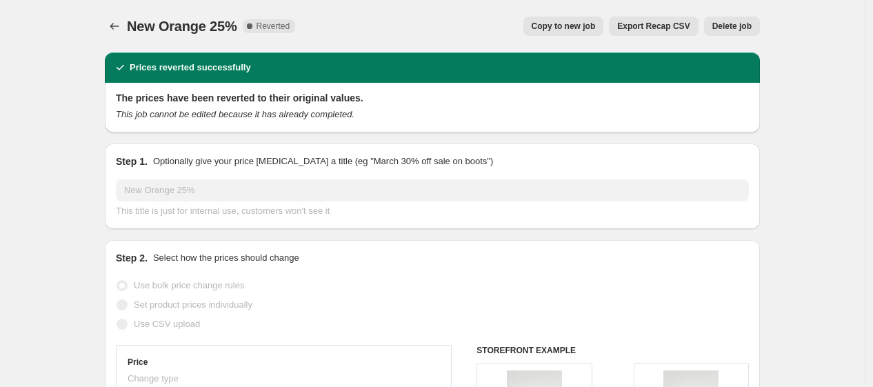
click at [580, 37] on div "New Orange 25%. This page is ready New Orange 25% Complete Reverted Copy to new…" at bounding box center [432, 26] width 655 height 52
click at [569, 24] on span "Copy to new job" at bounding box center [563, 26] width 64 height 11
select select "pcap"
select select "no_change"
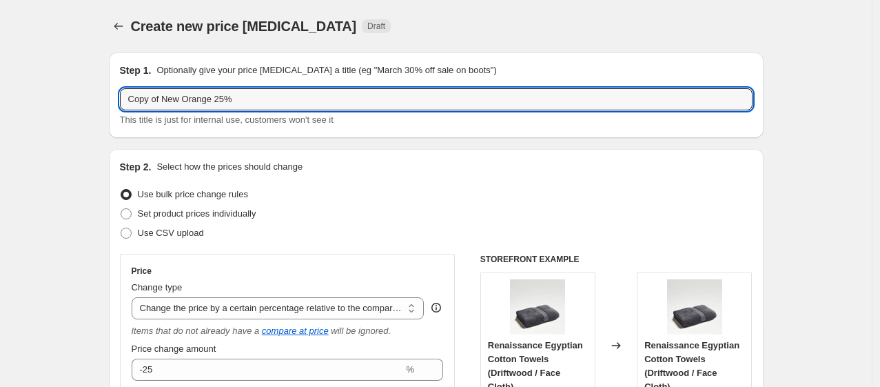
drag, startPoint x: 161, startPoint y: 103, endPoint x: -125, endPoint y: 173, distance: 294.4
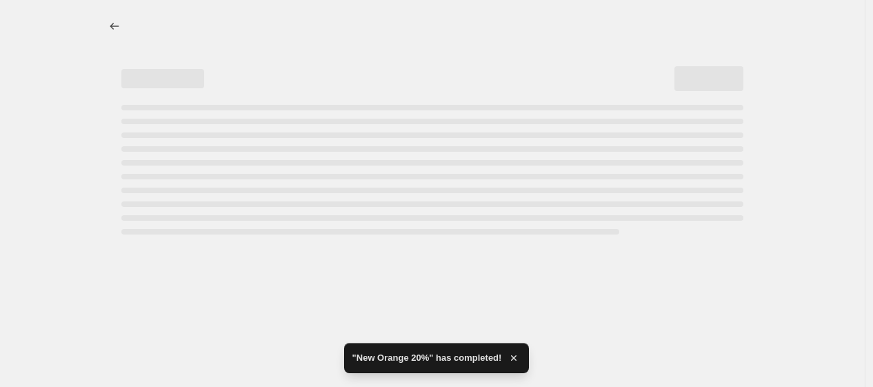
select select "pcap"
select select "no_change"
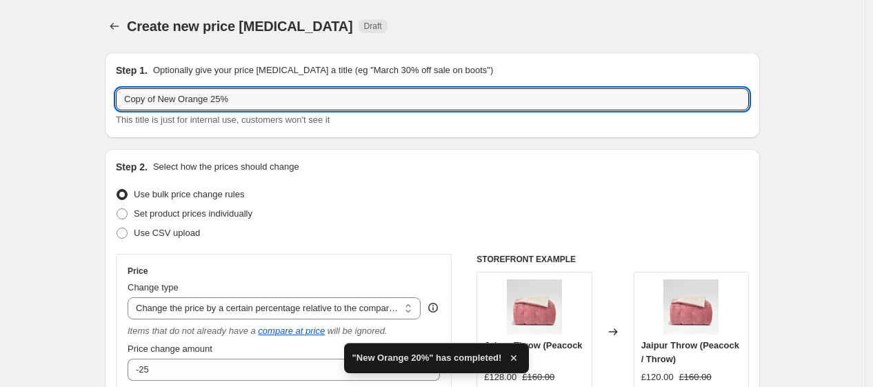
drag, startPoint x: 161, startPoint y: 101, endPoint x: -91, endPoint y: 114, distance: 252.6
click at [0, 114] on html "Home Settings Plans Skip to content Create new price [MEDICAL_DATA]. This page …" at bounding box center [436, 193] width 873 height 387
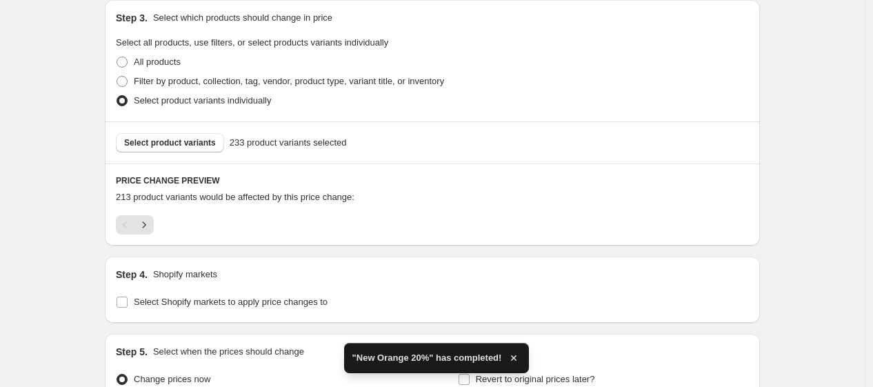
scroll to position [812, 0]
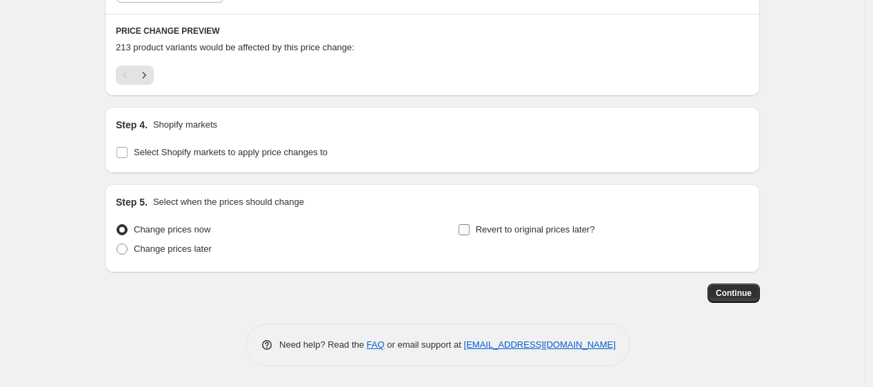
type input "New Orange 25%"
click at [491, 224] on span "Revert to original prices later?" at bounding box center [535, 229] width 119 height 10
click at [469, 224] on input "Revert to original prices later?" at bounding box center [463, 229] width 11 height 11
checkbox input "true"
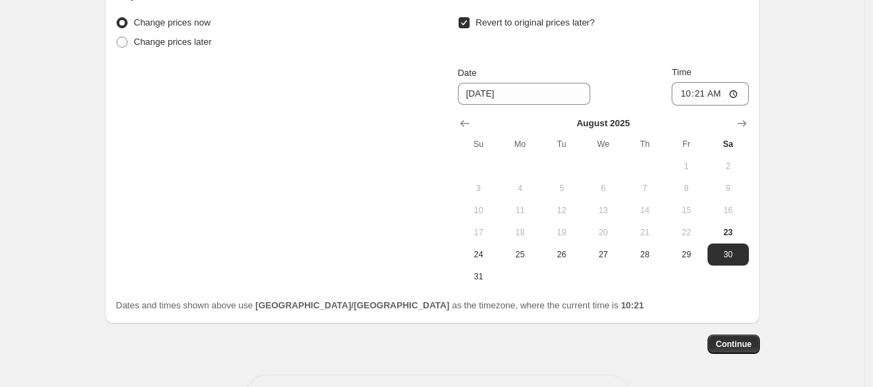
scroll to position [1022, 0]
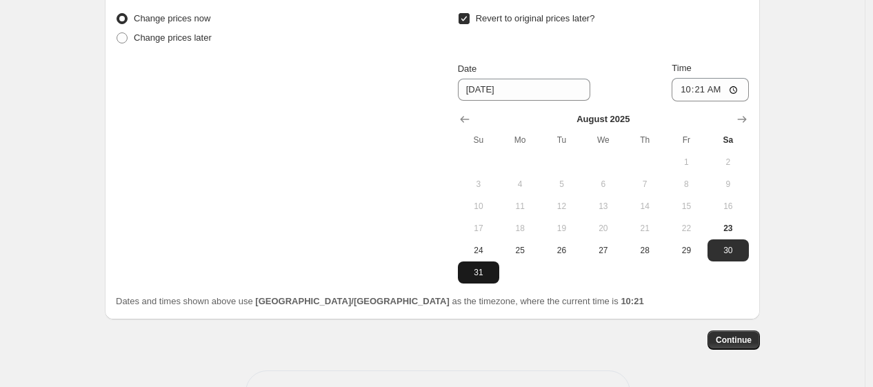
click at [480, 268] on span "31" at bounding box center [478, 272] width 30 height 11
type input "[DATE]"
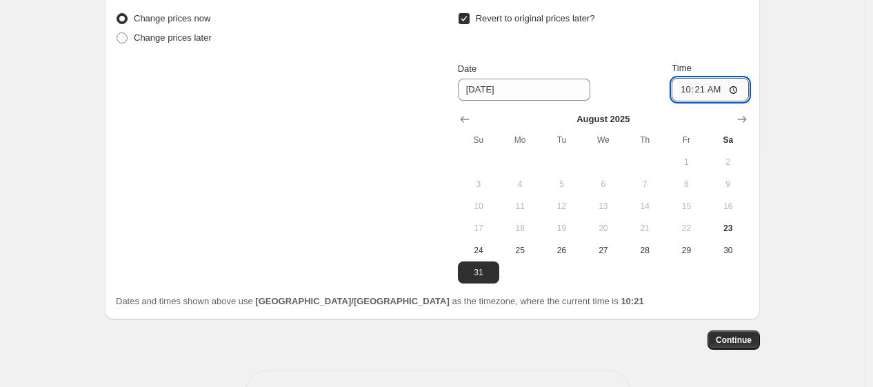
click at [703, 93] on input "10:21" at bounding box center [709, 89] width 77 height 23
type input "06:00"
click at [742, 345] on span "Continue" at bounding box center [733, 339] width 36 height 11
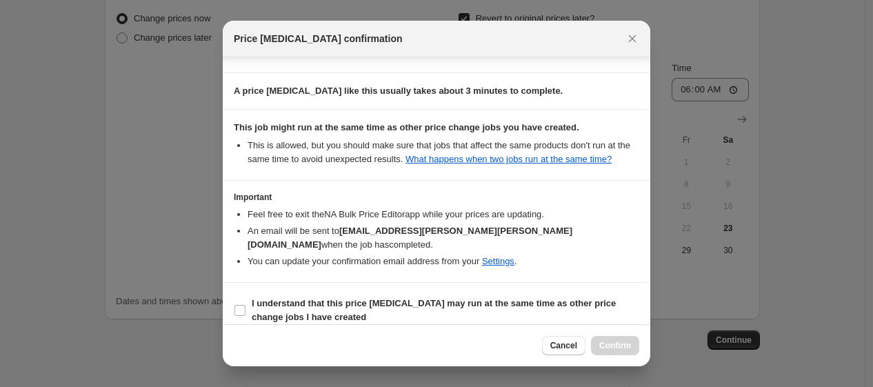
scroll to position [221, 0]
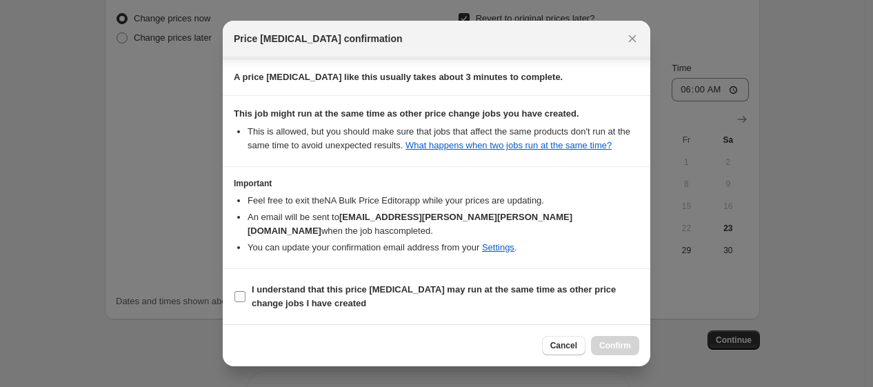
click at [467, 298] on span "I understand that this price [MEDICAL_DATA] may run at the same time as other p…" at bounding box center [445, 297] width 387 height 28
click at [245, 298] on input "I understand that this price [MEDICAL_DATA] may run at the same time as other p…" at bounding box center [239, 296] width 11 height 11
checkbox input "true"
click at [611, 345] on span "Confirm" at bounding box center [615, 345] width 32 height 11
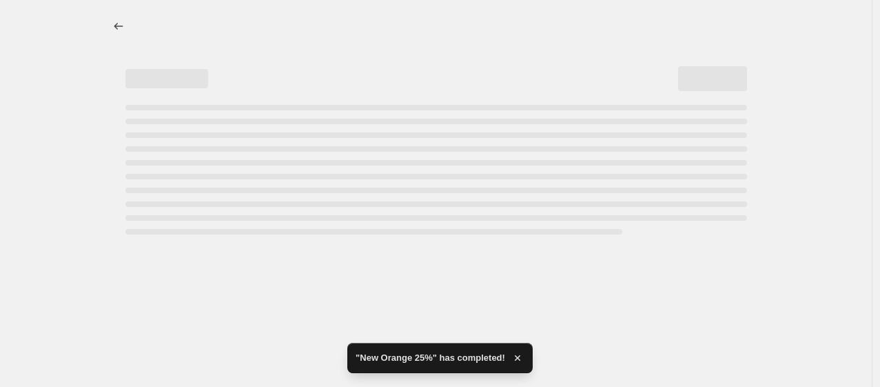
select select "pcap"
select select "no_change"
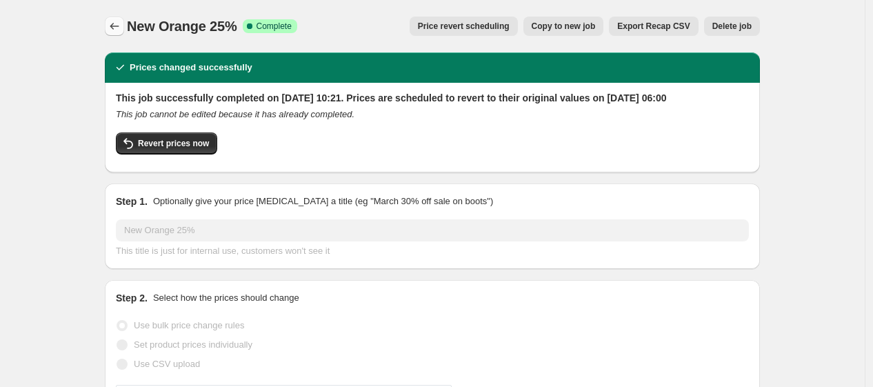
click at [113, 21] on icon "Price change jobs" at bounding box center [115, 26] width 14 height 14
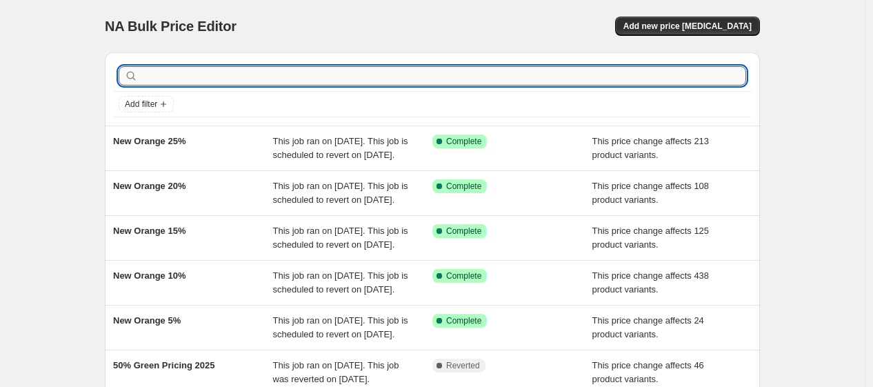
click at [241, 73] on input "text" at bounding box center [443, 75] width 605 height 19
type input "orange"
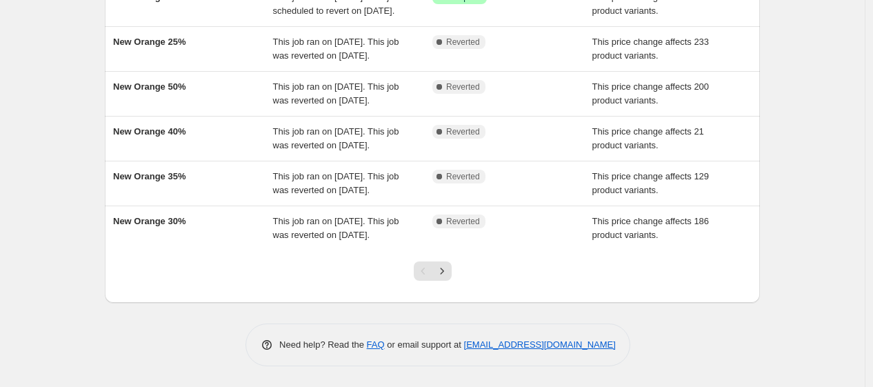
scroll to position [393, 0]
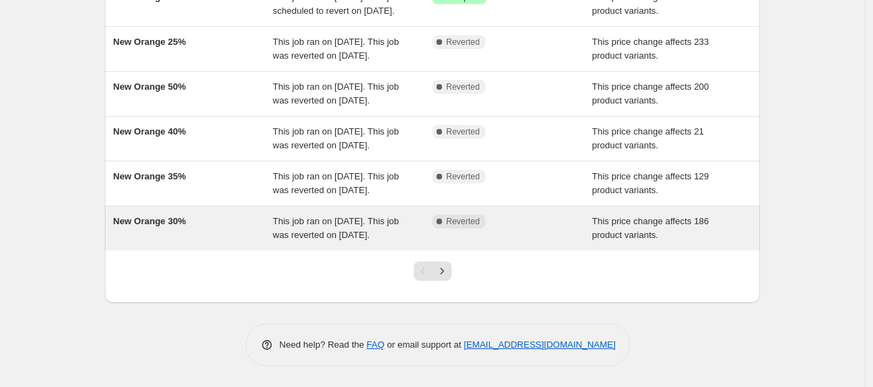
click at [236, 230] on div "New Orange 30%" at bounding box center [193, 228] width 160 height 28
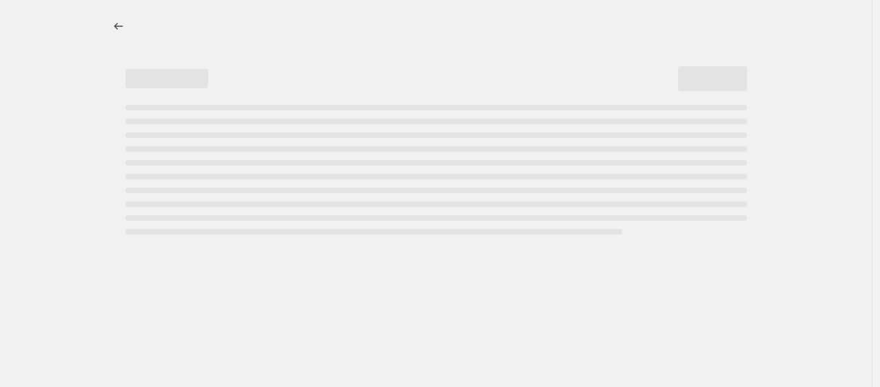
select select "pcap"
select select "no_change"
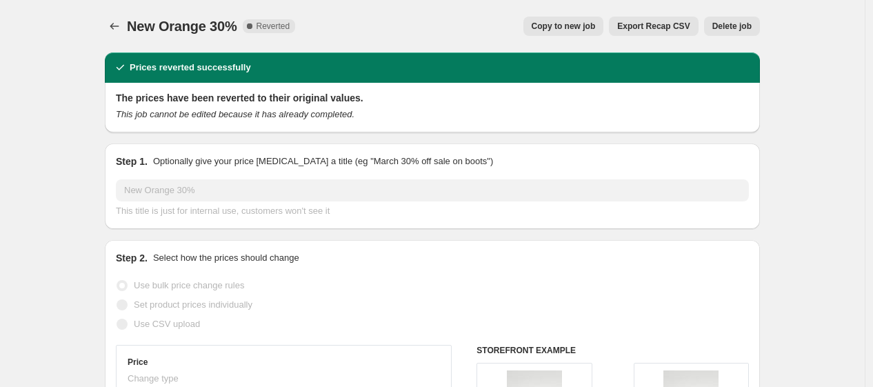
click at [555, 30] on span "Copy to new job" at bounding box center [563, 26] width 64 height 11
select select "pcap"
select select "no_change"
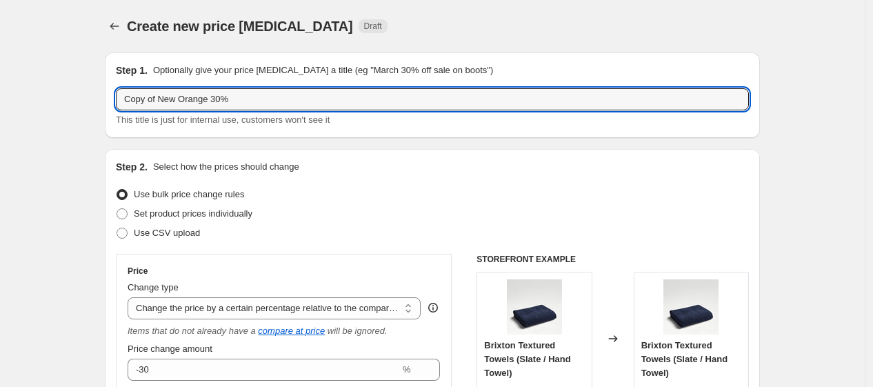
drag, startPoint x: 163, startPoint y: 104, endPoint x: -15, endPoint y: 121, distance: 178.6
click at [0, 121] on html "Home Settings Plans Skip to content Create new price [MEDICAL_DATA]. This page …" at bounding box center [436, 193] width 873 height 387
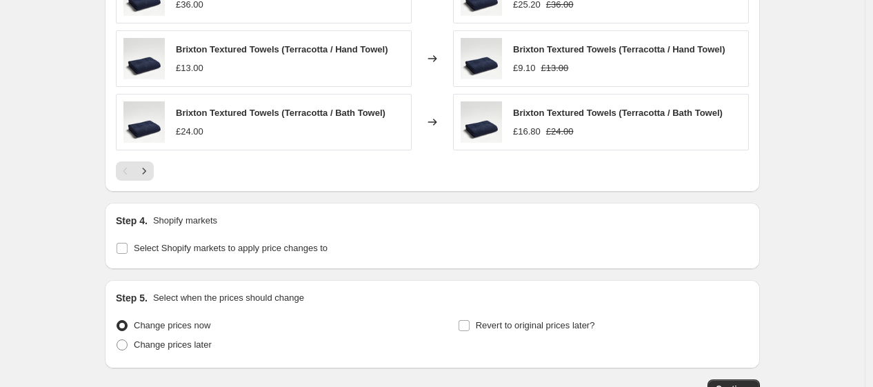
scroll to position [1130, 0]
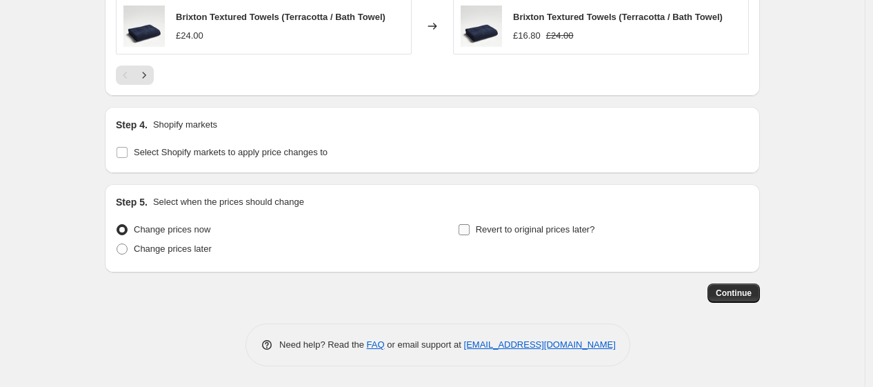
type input "New Orange 30%"
click at [497, 232] on span "Revert to original prices later?" at bounding box center [535, 229] width 119 height 10
click at [469, 232] on input "Revert to original prices later?" at bounding box center [463, 229] width 11 height 11
checkbox input "true"
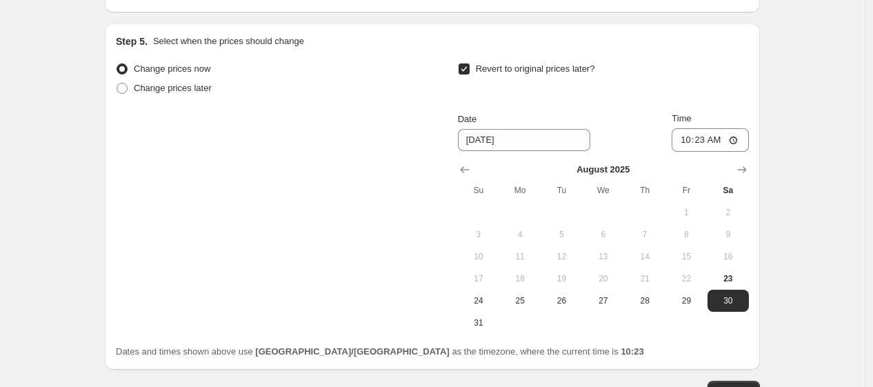
scroll to position [1294, 0]
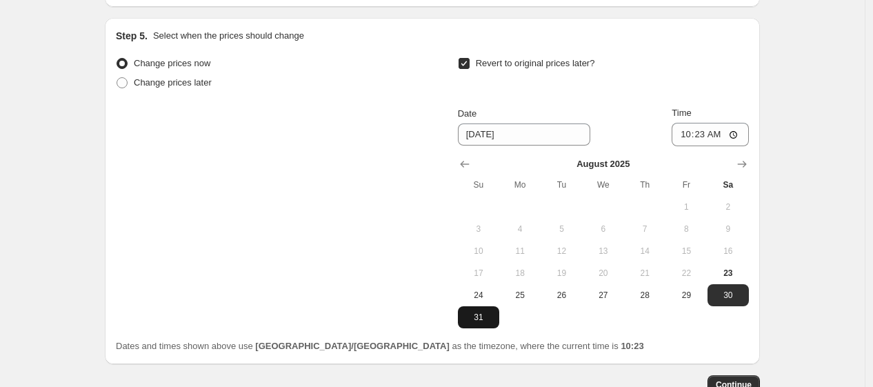
click at [476, 318] on span "31" at bounding box center [478, 317] width 30 height 11
type input "[DATE]"
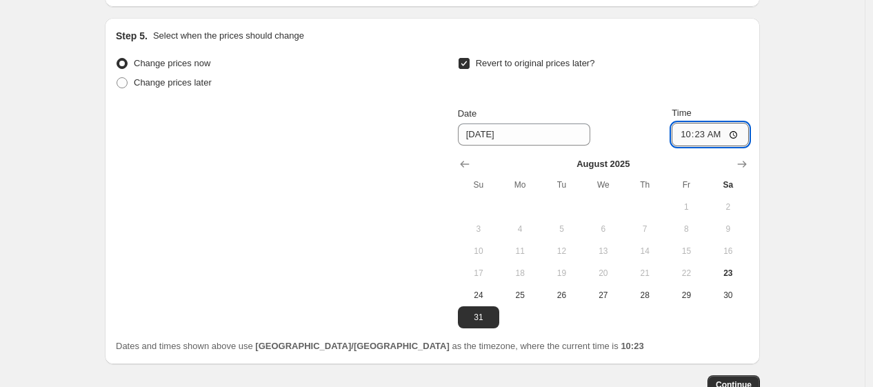
click at [706, 138] on input "10:23" at bounding box center [709, 134] width 77 height 23
click at [711, 139] on input "16:23" at bounding box center [709, 134] width 77 height 23
type input "06:00"
click at [733, 79] on div "Revert to original prices later?" at bounding box center [603, 74] width 291 height 41
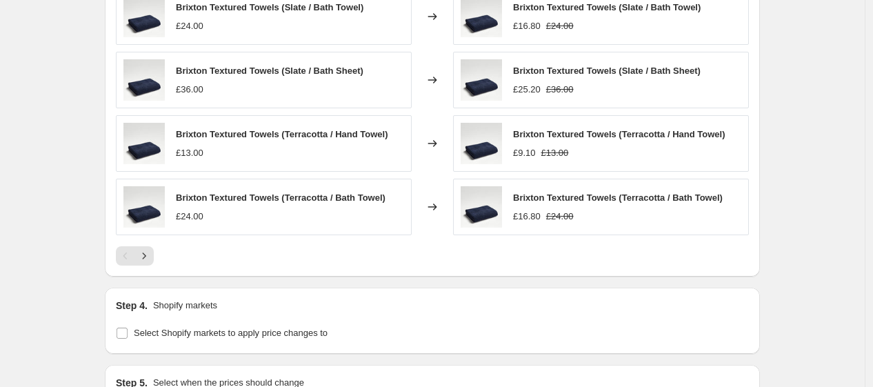
scroll to position [1388, 0]
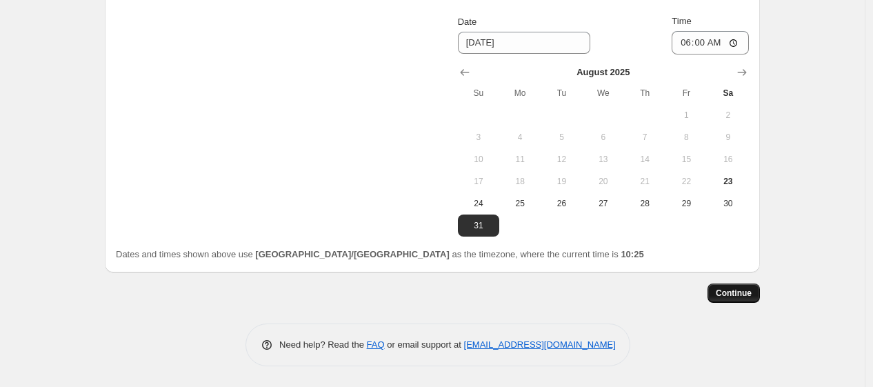
click at [735, 285] on button "Continue" at bounding box center [733, 292] width 52 height 19
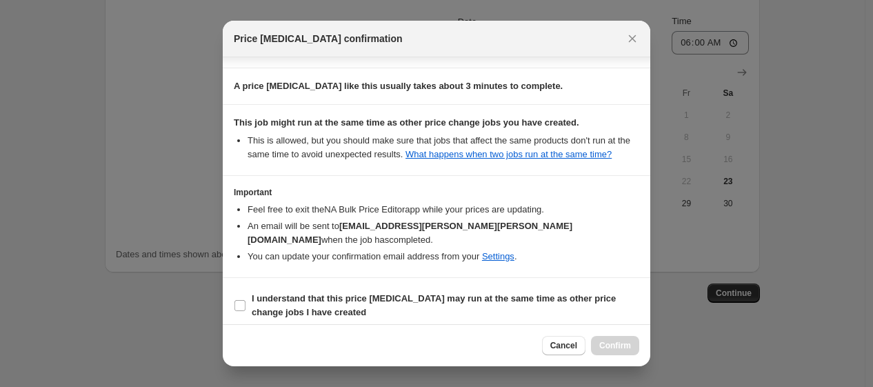
scroll to position [221, 0]
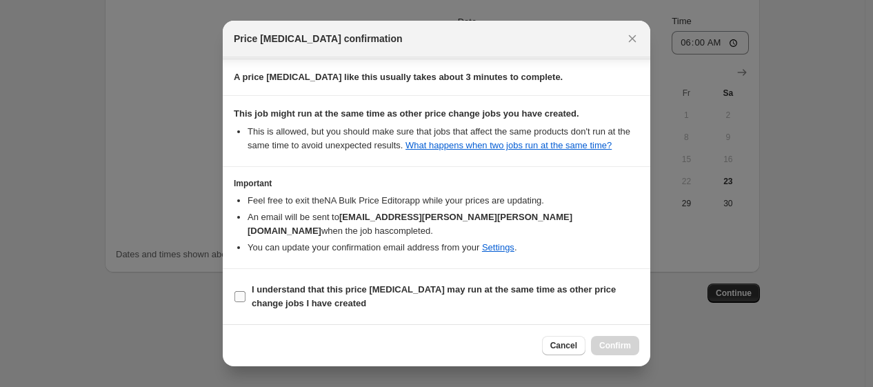
click at [557, 293] on b "I understand that this price [MEDICAL_DATA] may run at the same time as other p…" at bounding box center [434, 296] width 364 height 24
click at [245, 293] on input "I understand that this price [MEDICAL_DATA] may run at the same time as other p…" at bounding box center [239, 296] width 11 height 11
checkbox input "true"
click at [624, 347] on span "Confirm" at bounding box center [615, 345] width 32 height 11
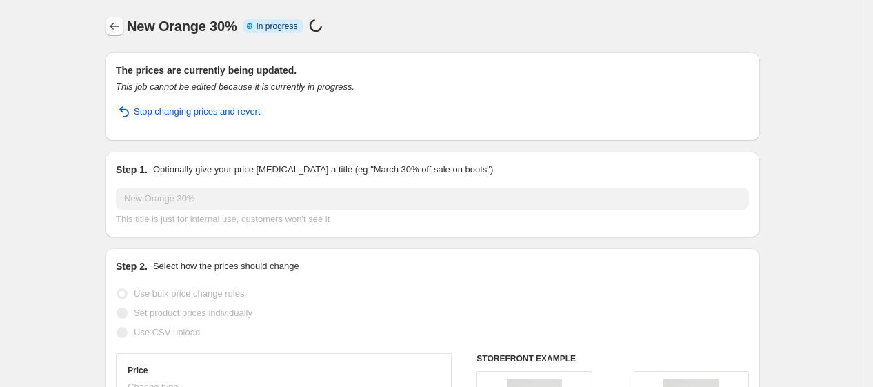
click at [124, 28] on button "Price change jobs" at bounding box center [114, 26] width 19 height 19
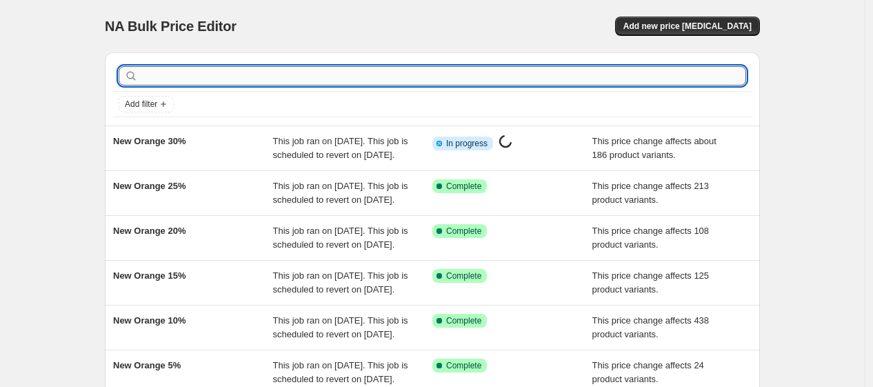
click at [341, 69] on input "text" at bounding box center [443, 75] width 605 height 19
type input "orange"
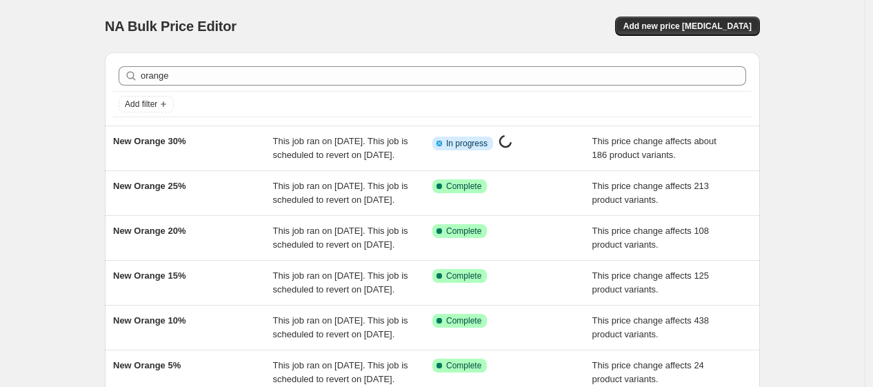
scroll to position [407, 0]
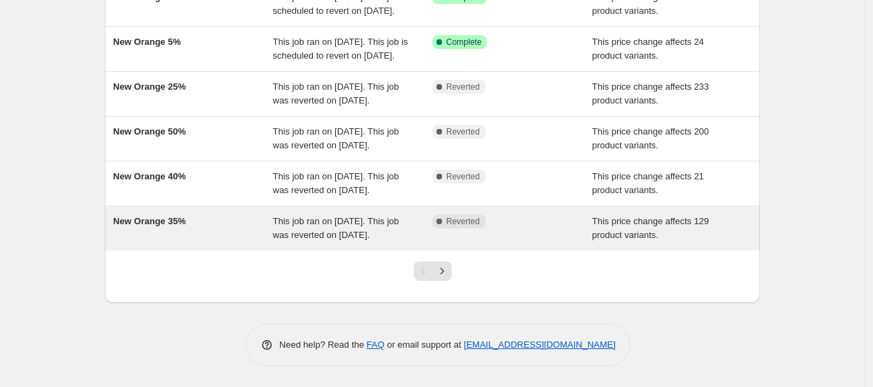
click at [238, 232] on div "New Orange 35%" at bounding box center [193, 228] width 160 height 28
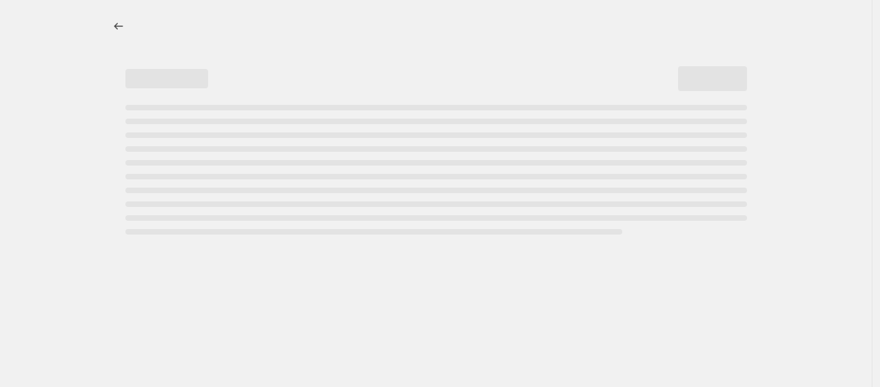
select select "pcap"
select select "no_change"
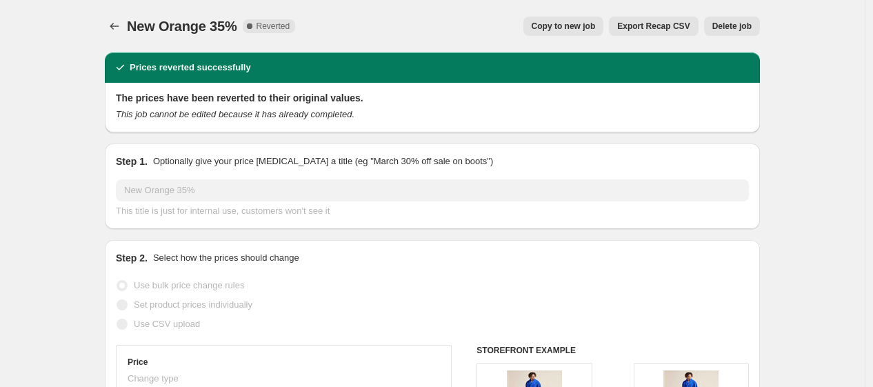
click at [555, 18] on button "Copy to new job" at bounding box center [563, 26] width 81 height 19
select select "pcap"
select select "no_change"
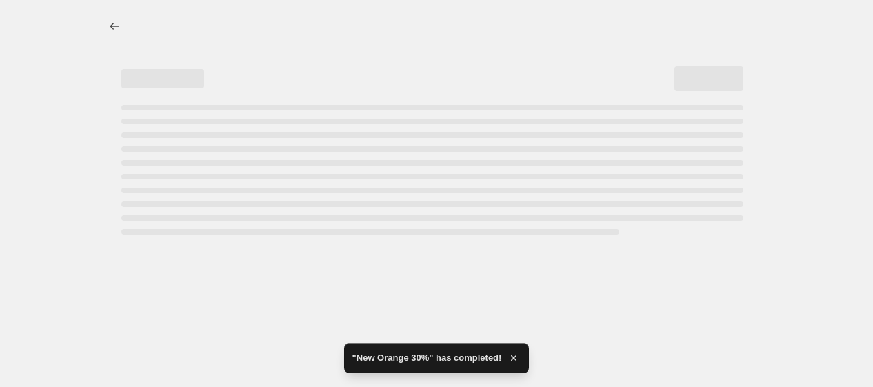
select select "pcap"
select select "no_change"
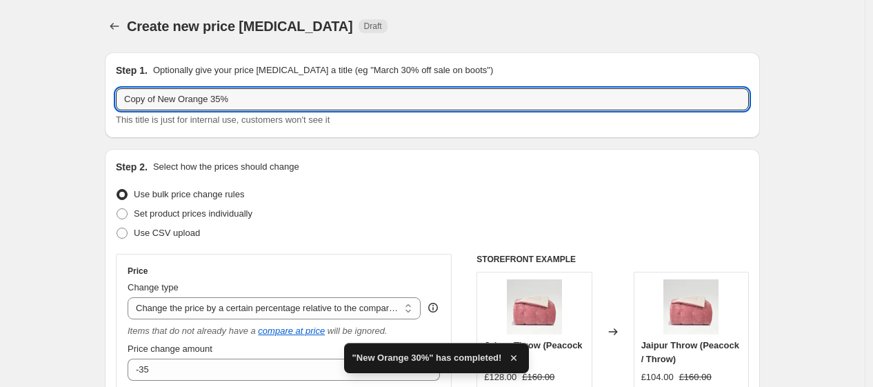
drag, startPoint x: 160, startPoint y: 103, endPoint x: -159, endPoint y: 139, distance: 321.2
click at [0, 139] on html "Home Settings Plans Skip to content Create new price [MEDICAL_DATA]. This page …" at bounding box center [436, 193] width 873 height 387
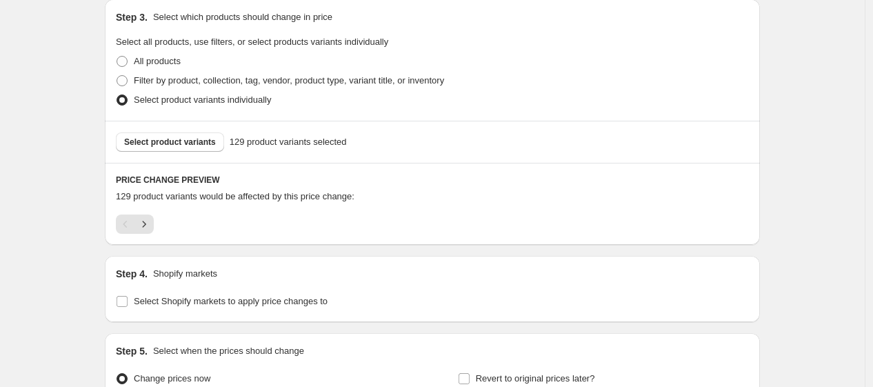
scroll to position [812, 0]
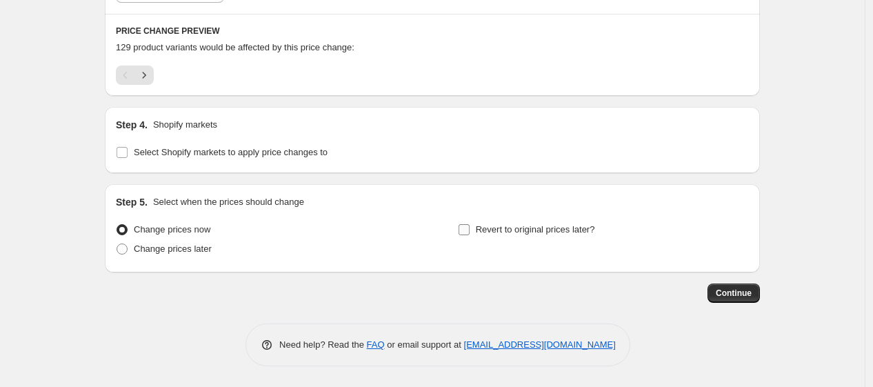
type input "New Orange 35%"
click at [486, 225] on span "Revert to original prices later?" at bounding box center [535, 229] width 119 height 10
click at [469, 225] on input "Revert to original prices later?" at bounding box center [463, 229] width 11 height 11
checkbox input "true"
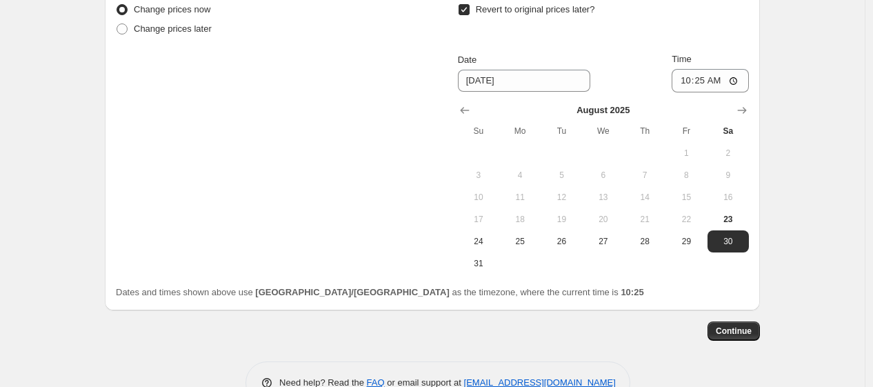
scroll to position [1034, 0]
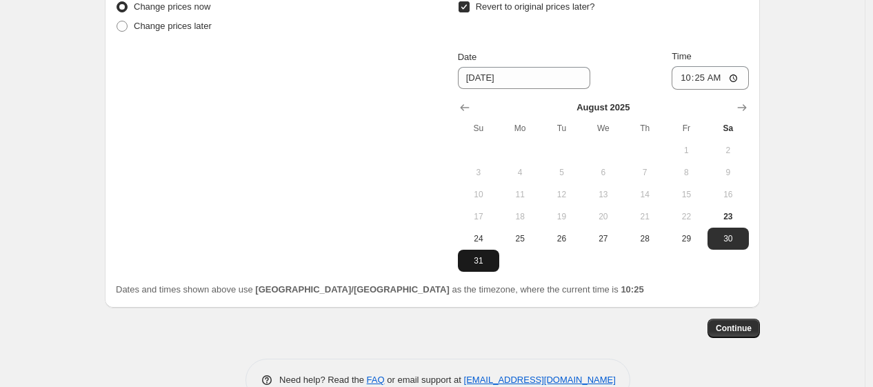
click at [484, 263] on span "31" at bounding box center [478, 260] width 30 height 11
type input "[DATE]"
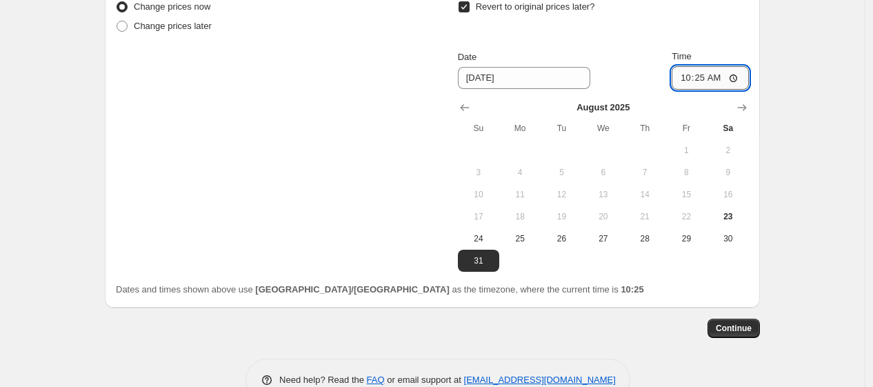
click at [705, 81] on input "10:25" at bounding box center [709, 77] width 77 height 23
type input "06:00"
click at [722, 327] on span "Continue" at bounding box center [733, 328] width 36 height 11
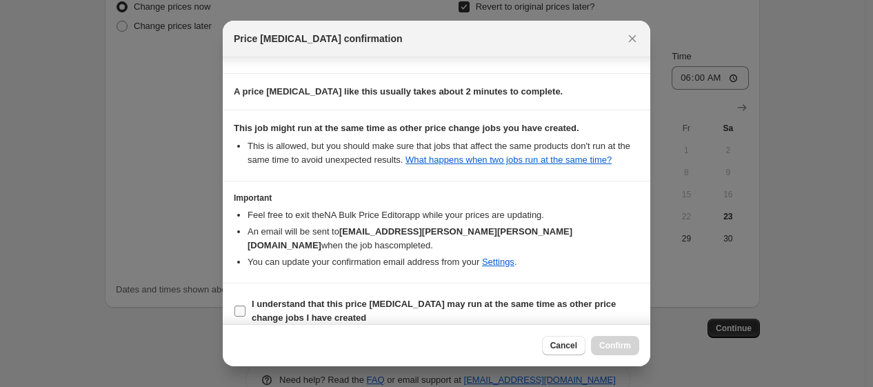
scroll to position [221, 0]
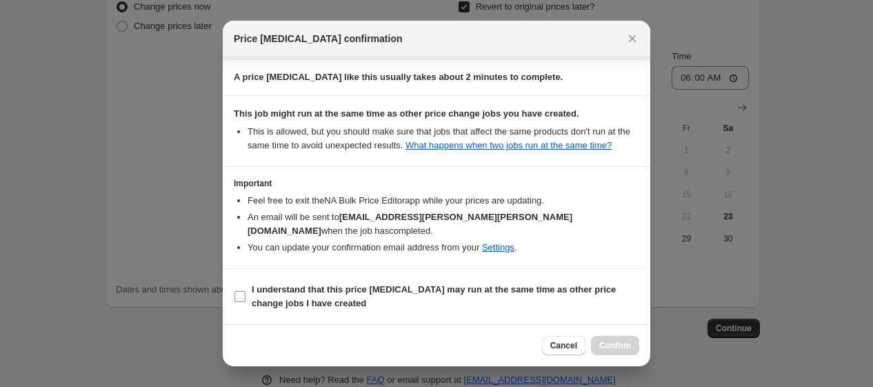
click at [462, 290] on b "I understand that this price [MEDICAL_DATA] may run at the same time as other p…" at bounding box center [434, 296] width 364 height 24
click at [245, 291] on input "I understand that this price [MEDICAL_DATA] may run at the same time as other p…" at bounding box center [239, 296] width 11 height 11
checkbox input "true"
click at [620, 350] on span "Confirm" at bounding box center [615, 345] width 32 height 11
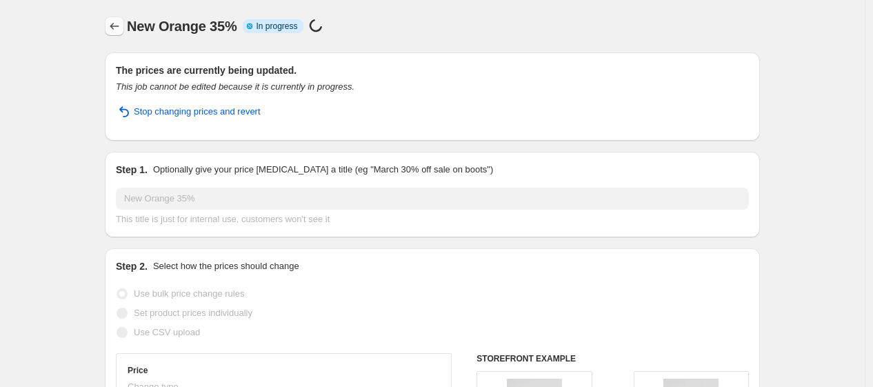
click at [119, 23] on icon "Price change jobs" at bounding box center [115, 26] width 14 height 14
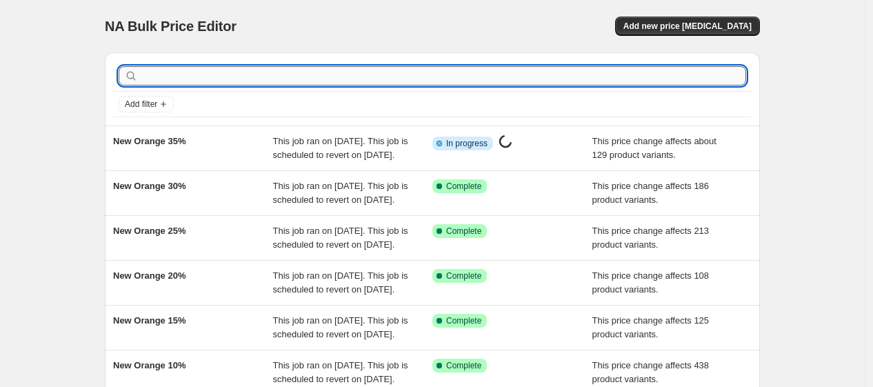
click at [222, 82] on input "text" at bounding box center [443, 75] width 605 height 19
type input "orange"
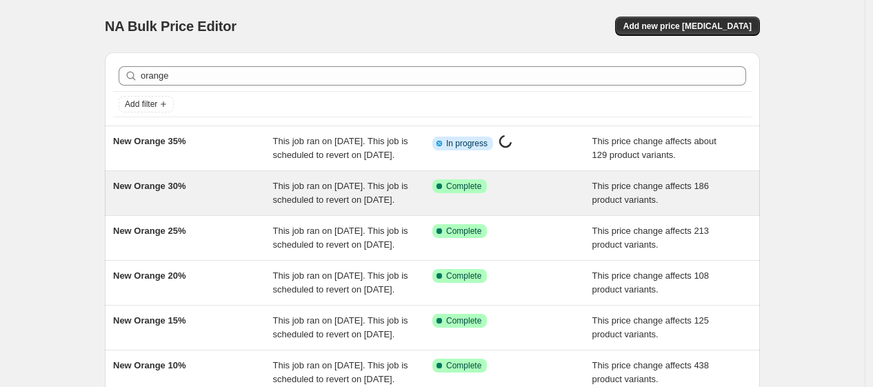
scroll to position [420, 0]
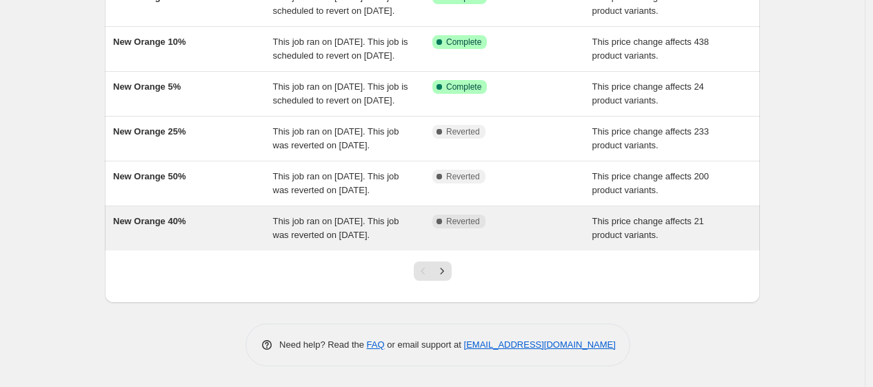
click at [209, 231] on div "New Orange 40%" at bounding box center [193, 228] width 160 height 28
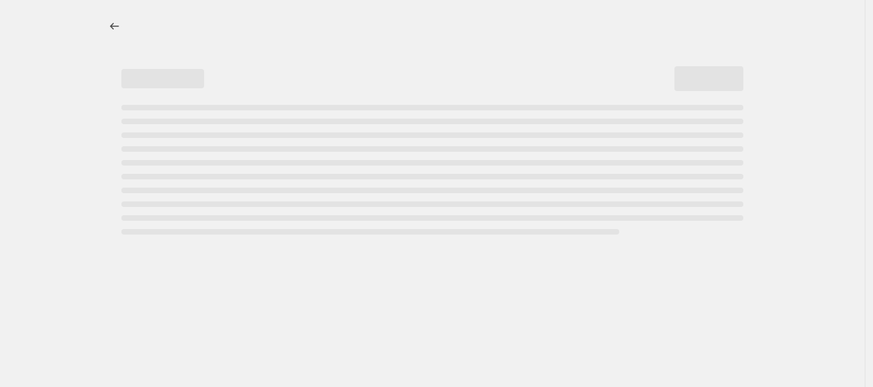
select select "pcap"
select select "no_change"
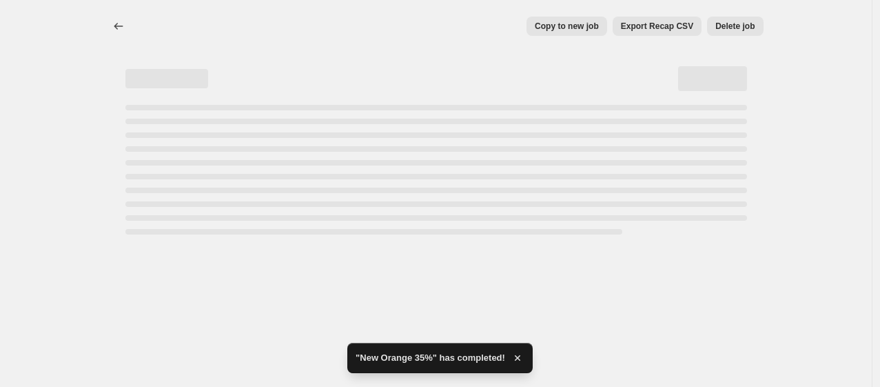
select select "pcap"
select select "no_change"
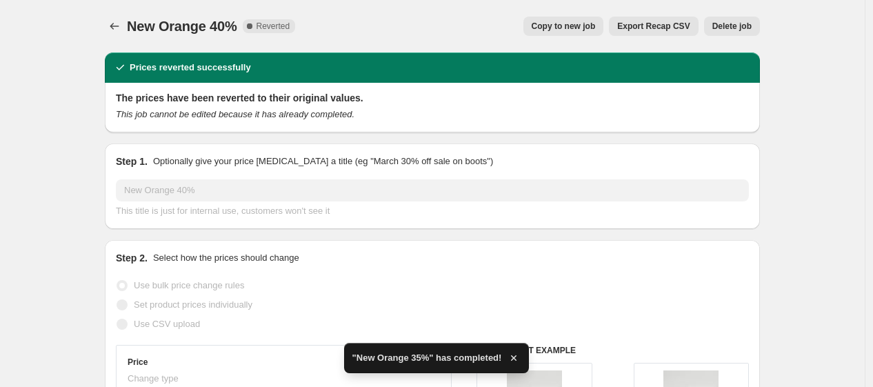
click at [553, 34] on button "Copy to new job" at bounding box center [563, 26] width 81 height 19
select select "pcap"
select select "no_change"
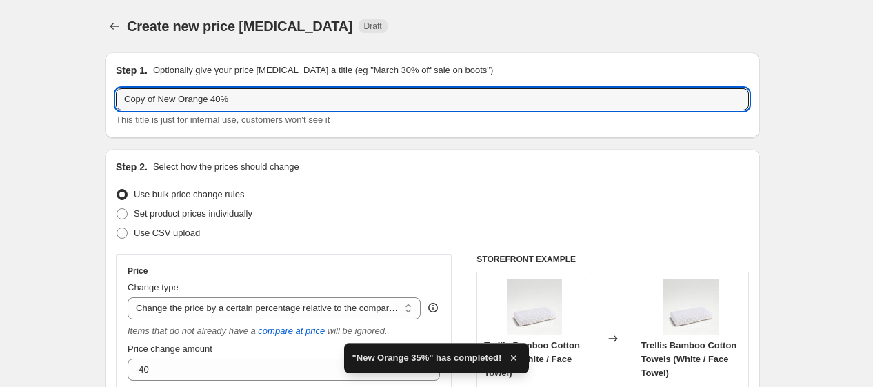
drag, startPoint x: 163, startPoint y: 105, endPoint x: -43, endPoint y: 134, distance: 208.1
click at [0, 134] on html "Home Settings Plans Skip to content Create new price [MEDICAL_DATA]. This page …" at bounding box center [436, 193] width 873 height 387
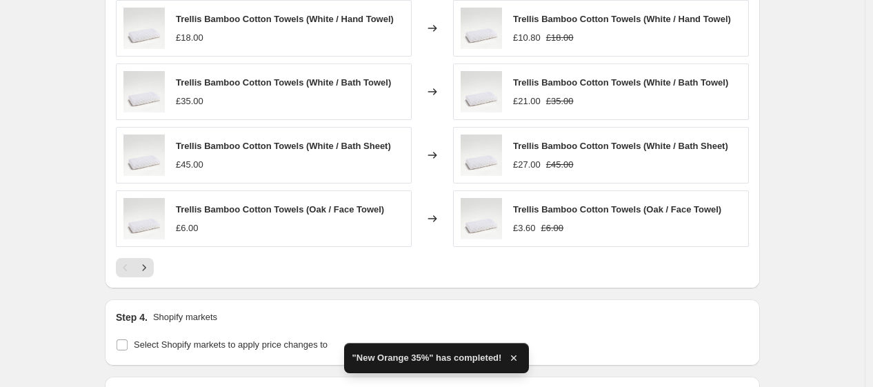
scroll to position [1130, 0]
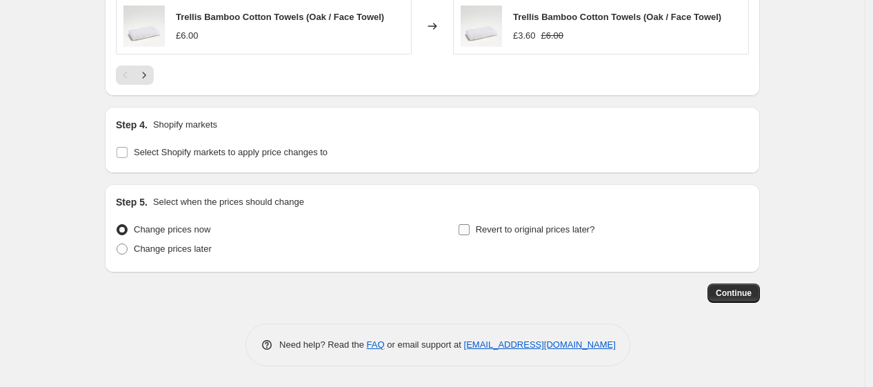
type input "New Orange 40%"
click at [505, 223] on span "Revert to original prices later?" at bounding box center [535, 230] width 119 height 14
click at [469, 224] on input "Revert to original prices later?" at bounding box center [463, 229] width 11 height 11
checkbox input "true"
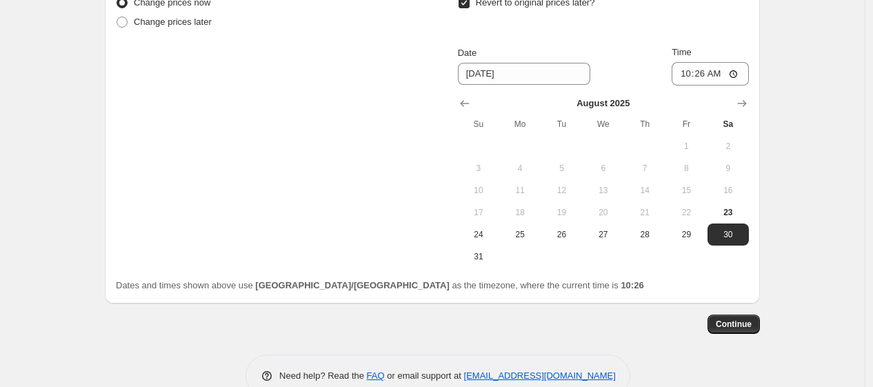
scroll to position [1388, 0]
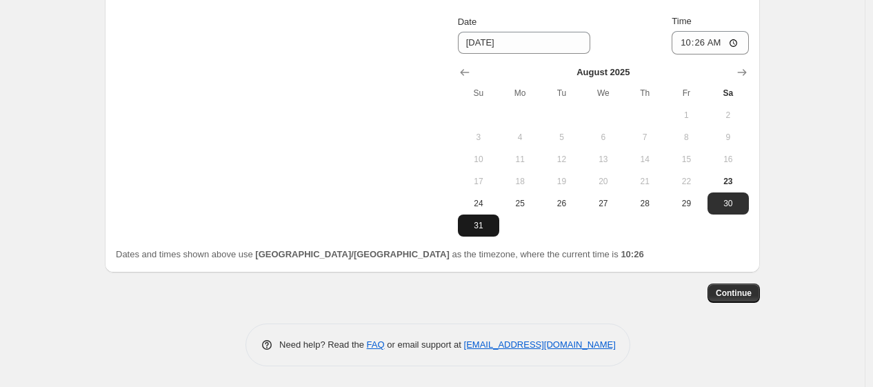
click at [483, 223] on span "31" at bounding box center [478, 225] width 30 height 11
type input "[DATE]"
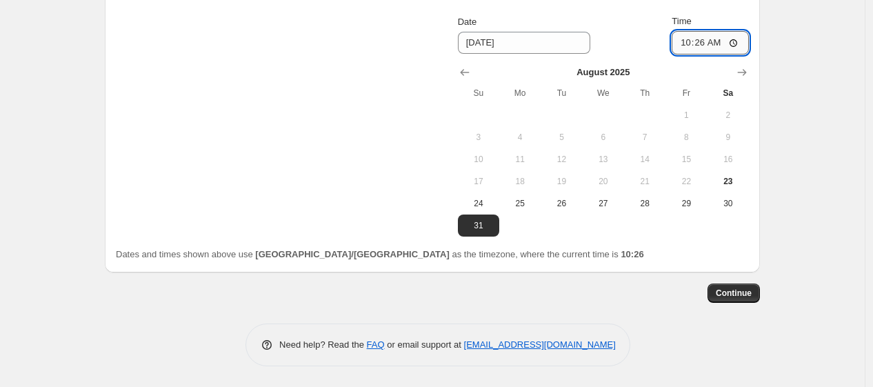
click at [704, 44] on input "10:26" at bounding box center [709, 42] width 77 height 23
type input "06:00"
click at [733, 292] on span "Continue" at bounding box center [733, 292] width 36 height 11
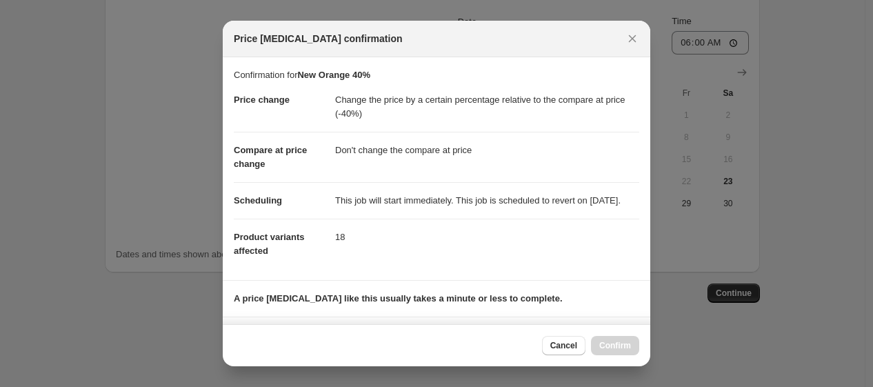
scroll to position [221, 0]
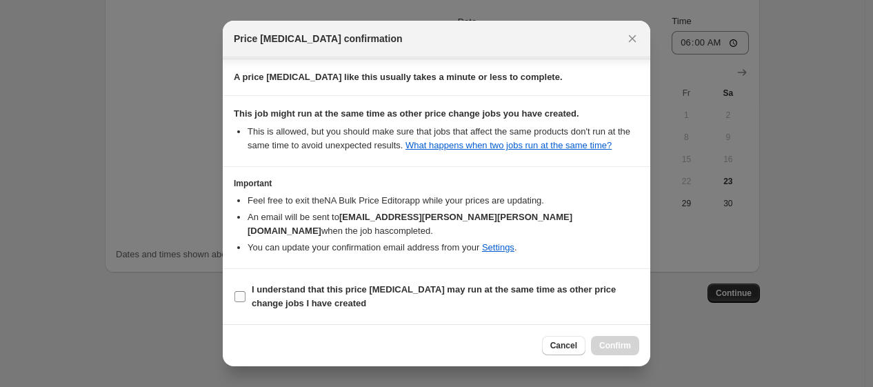
click at [465, 286] on b "I understand that this price [MEDICAL_DATA] may run at the same time as other p…" at bounding box center [434, 296] width 364 height 24
click at [245, 291] on input "I understand that this price [MEDICAL_DATA] may run at the same time as other p…" at bounding box center [239, 296] width 11 height 11
checkbox input "true"
click at [632, 346] on button "Confirm" at bounding box center [615, 345] width 48 height 19
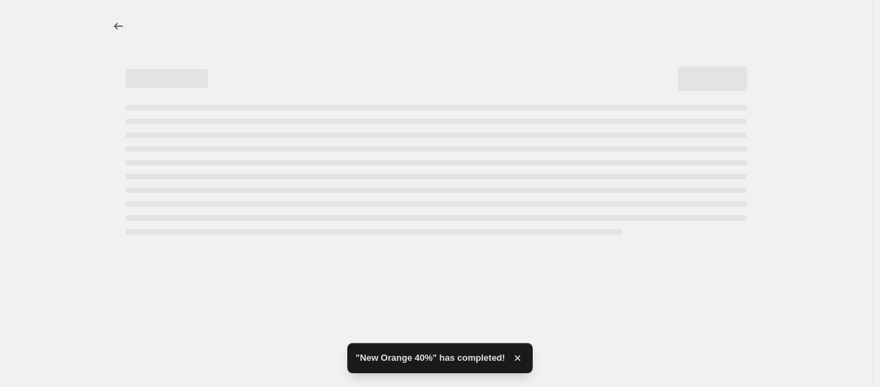
select select "pcap"
select select "no_change"
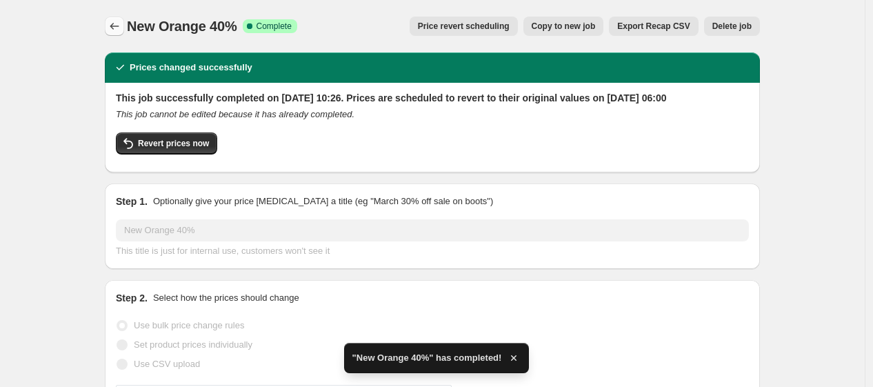
click at [119, 25] on icon "Price change jobs" at bounding box center [115, 26] width 14 height 14
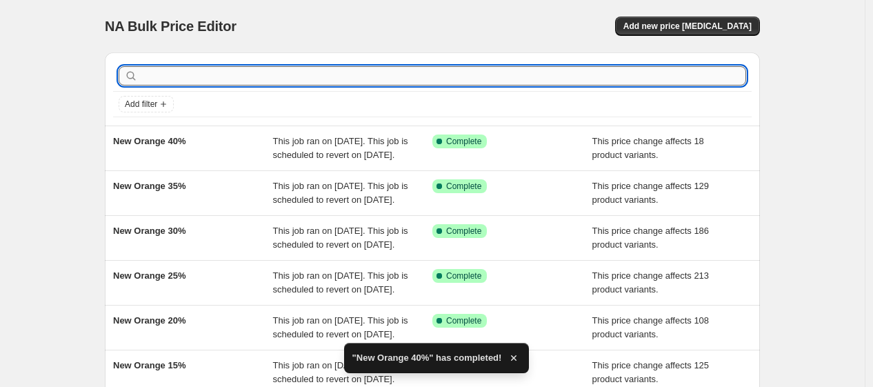
click at [203, 72] on input "text" at bounding box center [443, 75] width 605 height 19
type input "orange"
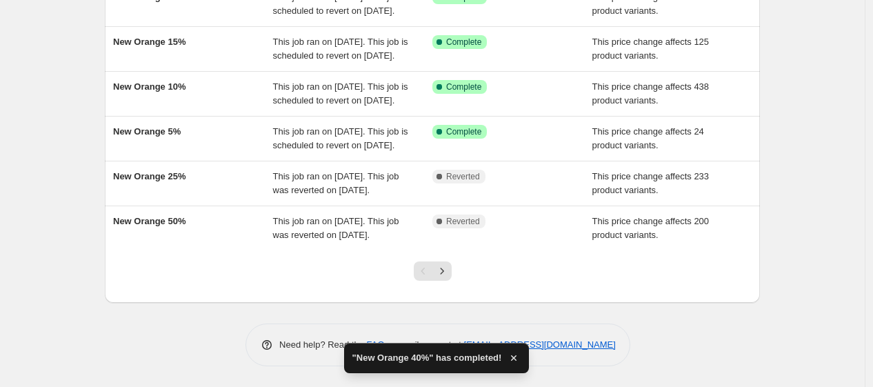
scroll to position [434, 0]
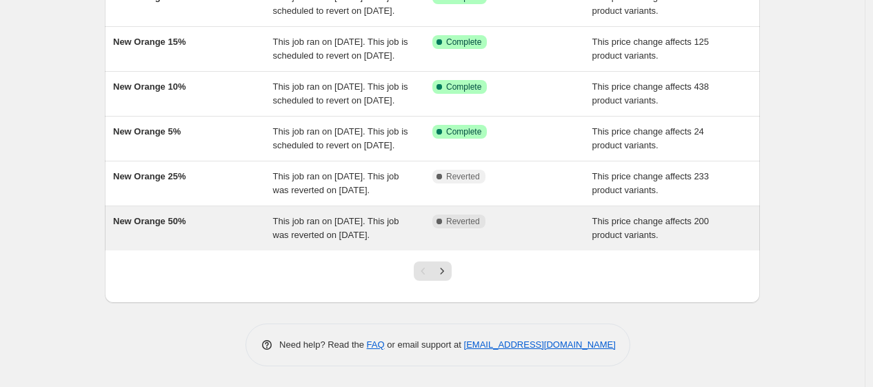
click at [216, 214] on div "New Orange 50%" at bounding box center [193, 228] width 160 height 28
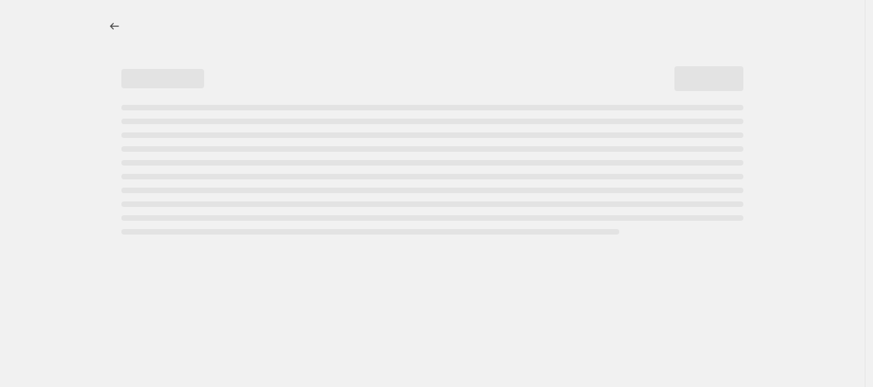
select select "pcap"
select select "no_change"
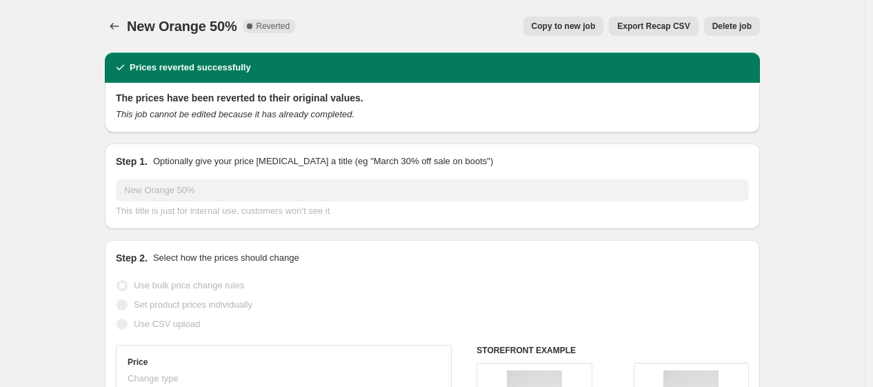
click at [552, 29] on span "Copy to new job" at bounding box center [563, 26] width 64 height 11
select select "pcap"
select select "no_change"
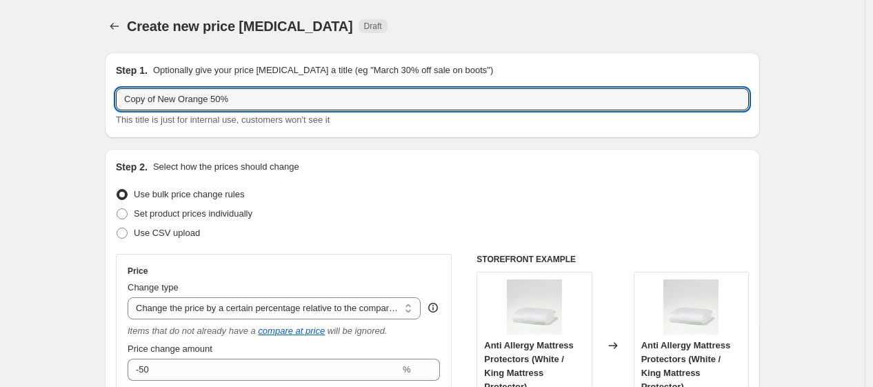
drag, startPoint x: 163, startPoint y: 103, endPoint x: -88, endPoint y: 107, distance: 250.9
click at [0, 107] on html "Home Settings Plans Skip to content Create new price [MEDICAL_DATA]. This page …" at bounding box center [436, 193] width 873 height 387
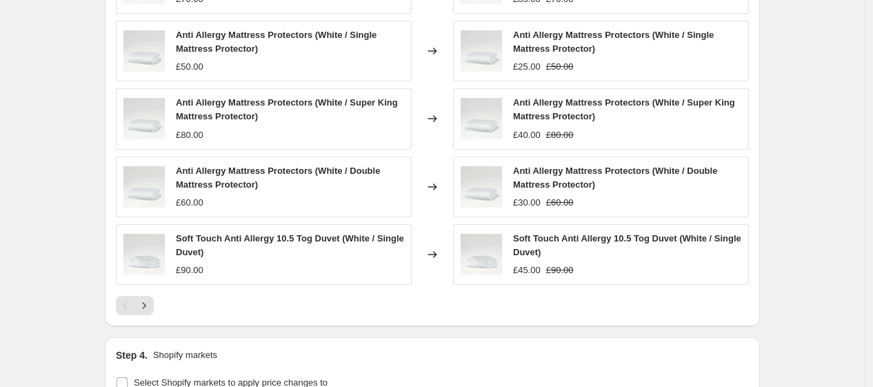
scroll to position [1152, 0]
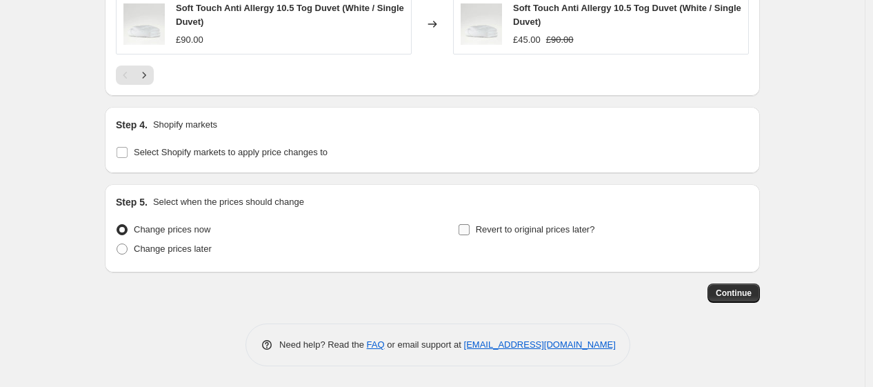
type input "New Orange 50%"
click at [492, 234] on span "Revert to original prices later?" at bounding box center [535, 229] width 119 height 10
click at [469, 235] on input "Revert to original prices later?" at bounding box center [463, 229] width 11 height 11
checkbox input "true"
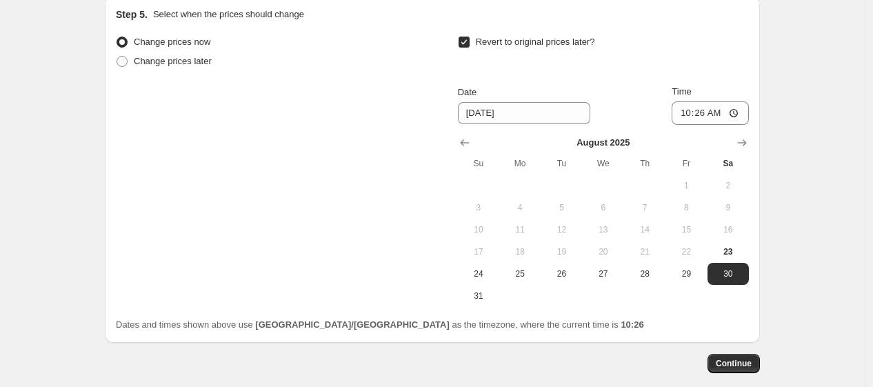
scroll to position [1338, 0]
click at [478, 300] on span "31" at bounding box center [478, 294] width 30 height 11
type input "[DATE]"
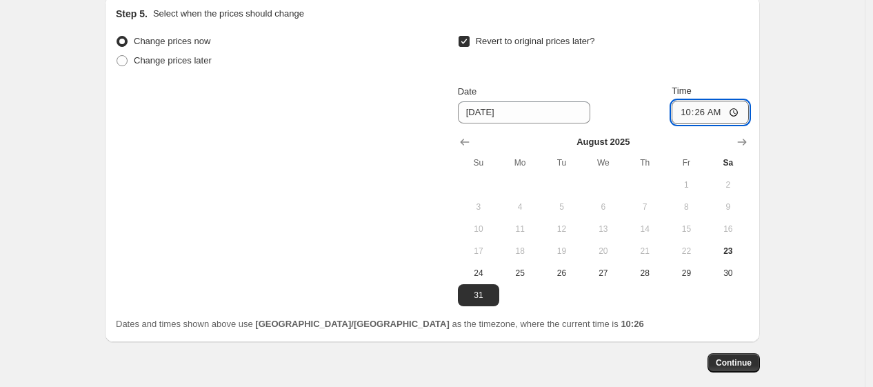
click at [706, 114] on input "10:26" at bounding box center [709, 112] width 77 height 23
type input "06:00"
click at [748, 363] on span "Continue" at bounding box center [733, 362] width 36 height 11
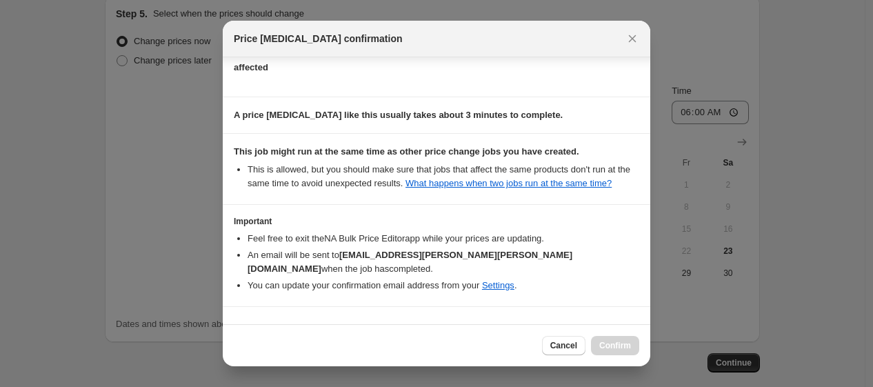
scroll to position [221, 0]
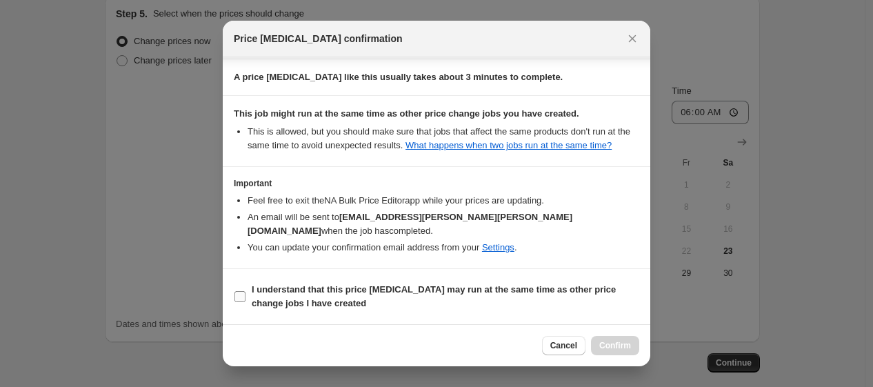
click at [484, 288] on b "I understand that this price [MEDICAL_DATA] may run at the same time as other p…" at bounding box center [434, 296] width 364 height 24
click at [245, 291] on input "I understand that this price [MEDICAL_DATA] may run at the same time as other p…" at bounding box center [239, 296] width 11 height 11
checkbox input "true"
click at [611, 341] on span "Confirm" at bounding box center [615, 345] width 32 height 11
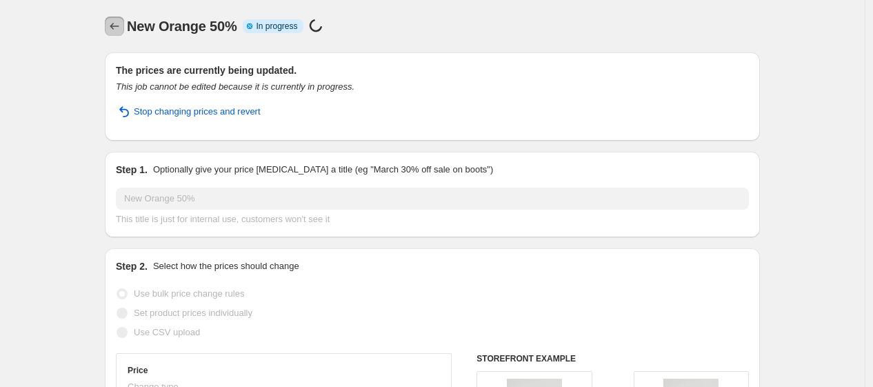
click at [119, 22] on icon "Price change jobs" at bounding box center [115, 26] width 14 height 14
